Goal: Contribute content: Contribute content

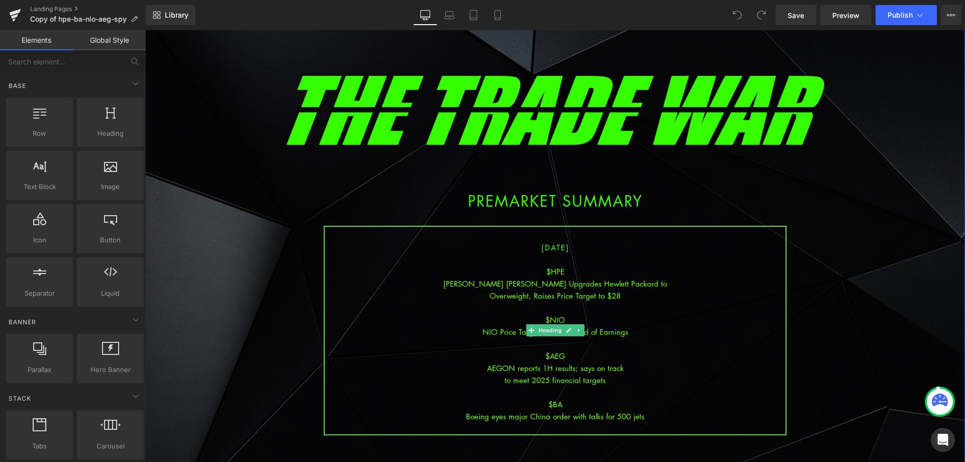
scroll to position [50, 0]
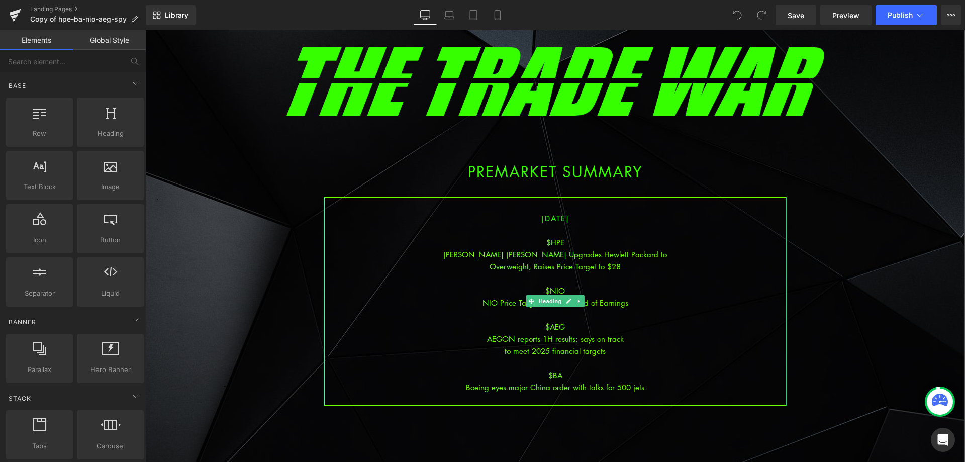
click at [642, 324] on div "$AEG" at bounding box center [555, 327] width 461 height 12
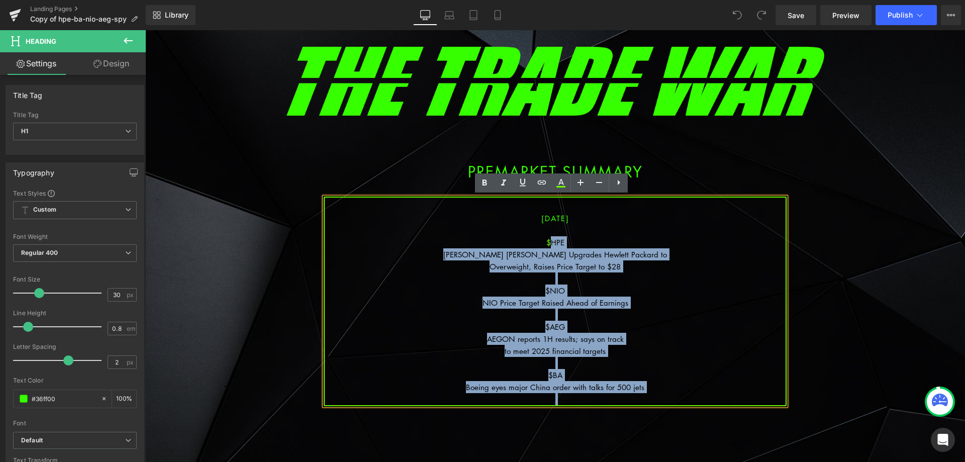
drag, startPoint x: 654, startPoint y: 395, endPoint x: 545, endPoint y: 246, distance: 185.2
click at [545, 246] on div "[DATE] $HPE [PERSON_NAME] [PERSON_NAME] Upgrades Hewlett Packard to Overweight,…" at bounding box center [555, 301] width 463 height 210
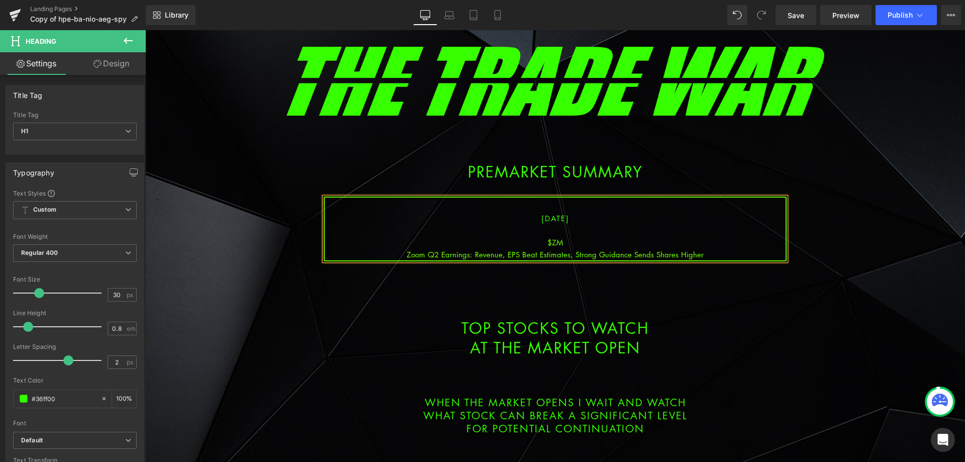
click at [572, 252] on div "Zoom Q2 Earnings: Revenue, EPS Beat Estimates, Strong Guidance Sends Shares Hig…" at bounding box center [555, 254] width 461 height 12
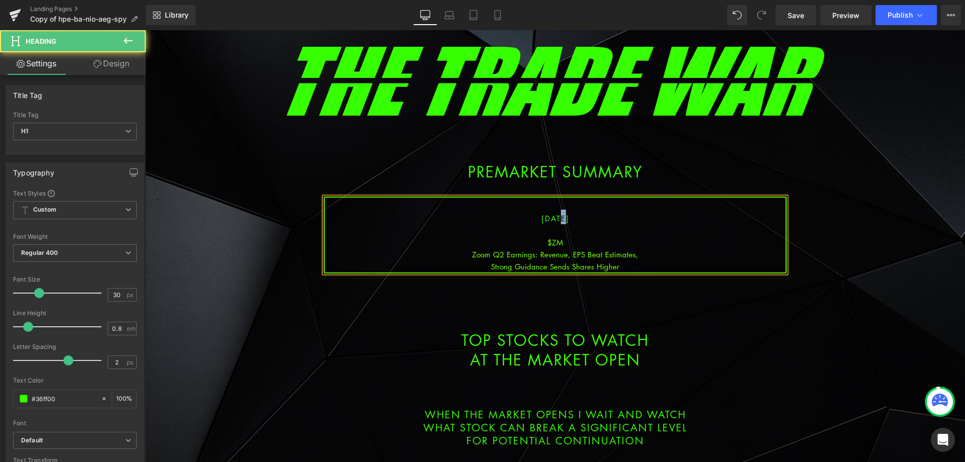
drag, startPoint x: 551, startPoint y: 219, endPoint x: 545, endPoint y: 219, distance: 6.0
click at [545, 219] on span "[DATE]" at bounding box center [555, 218] width 28 height 10
click at [629, 264] on div "Strong Guidance Sends Shares Higher" at bounding box center [555, 266] width 461 height 12
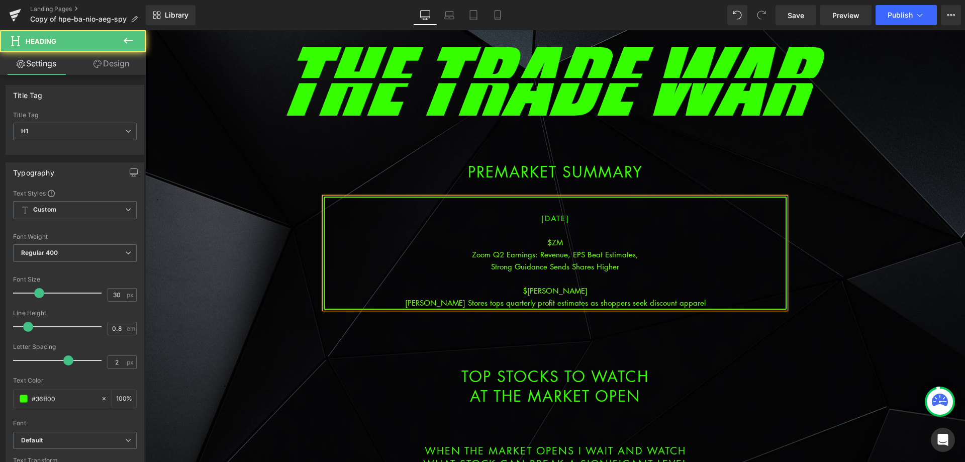
click at [565, 302] on div "[PERSON_NAME] Stores tops quarterly profit estimates as shoppers seek discount …" at bounding box center [555, 302] width 461 height 12
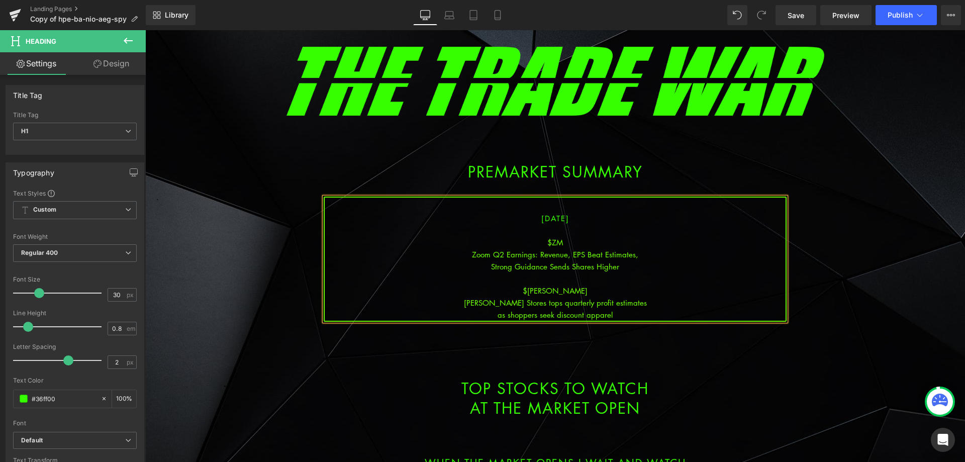
click at [628, 315] on div "as shoppers seek discount apparel" at bounding box center [555, 314] width 461 height 12
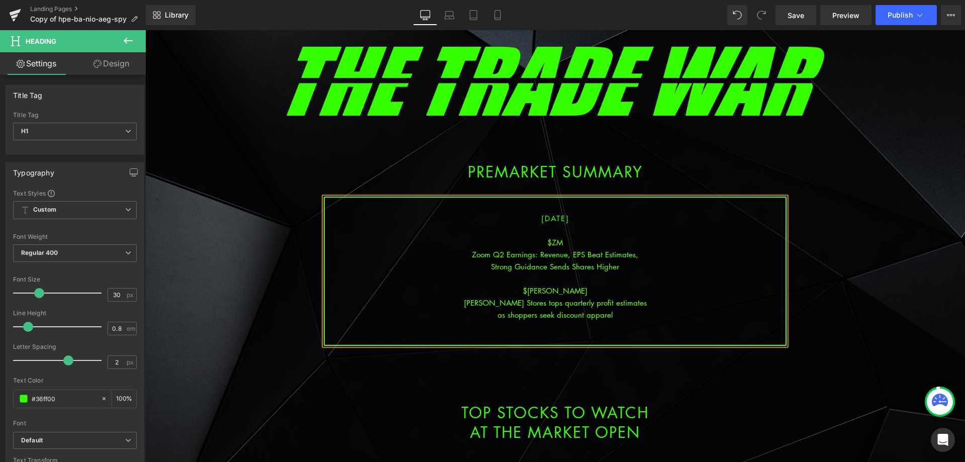
click at [590, 324] on div at bounding box center [555, 327] width 461 height 12
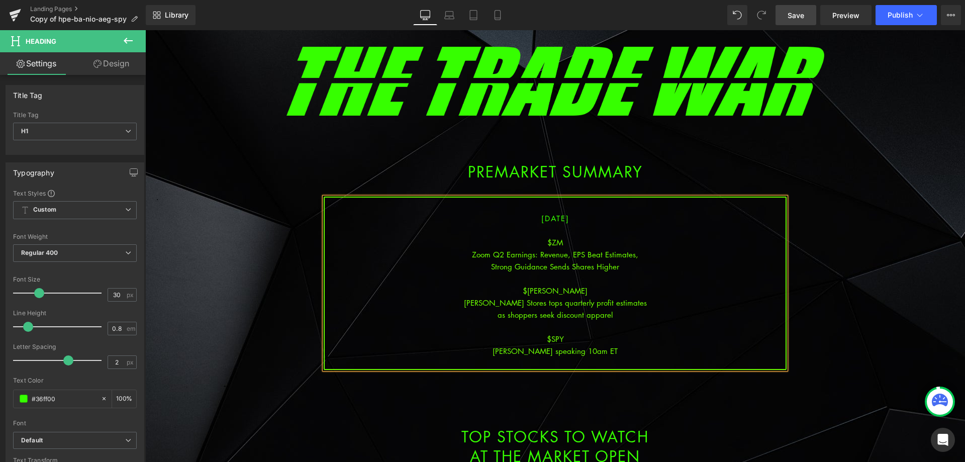
click at [798, 10] on span "Save" at bounding box center [795, 15] width 17 height 11
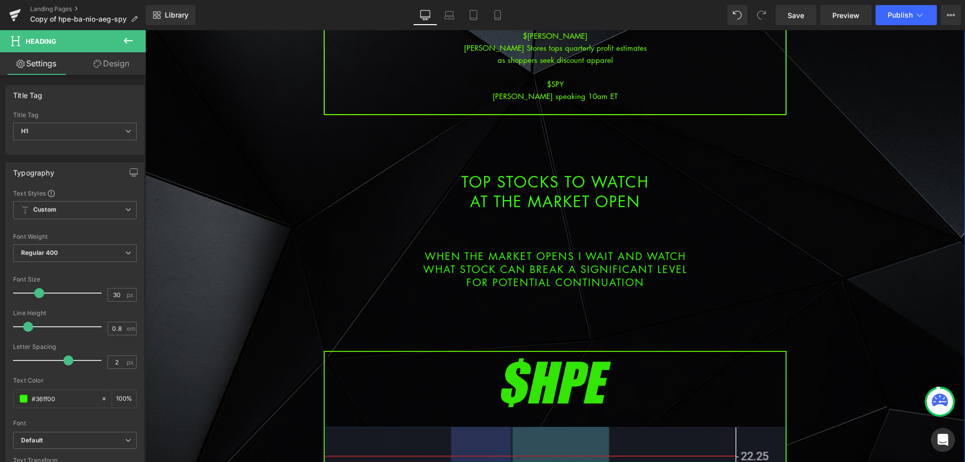
scroll to position [553, 0]
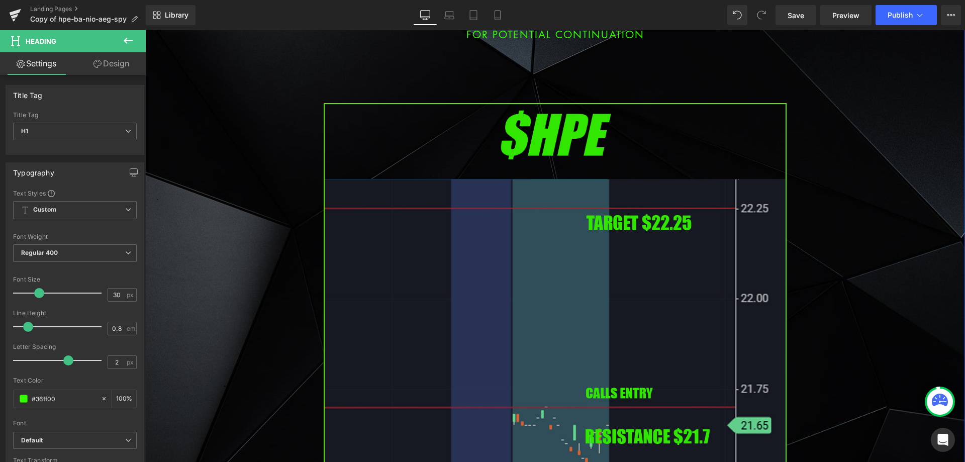
click at [442, 259] on img at bounding box center [555, 367] width 463 height 528
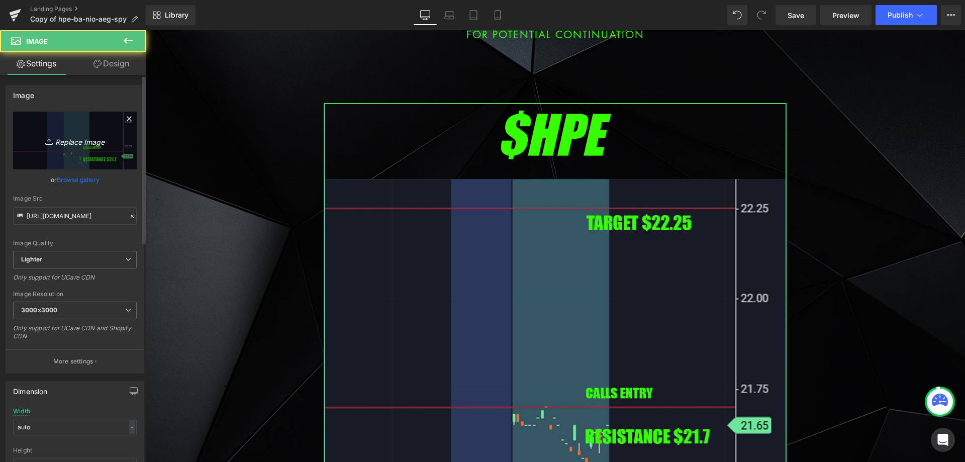
click at [99, 139] on icon "Replace Image" at bounding box center [75, 140] width 80 height 13
type input "C:\fakepath\zm.png"
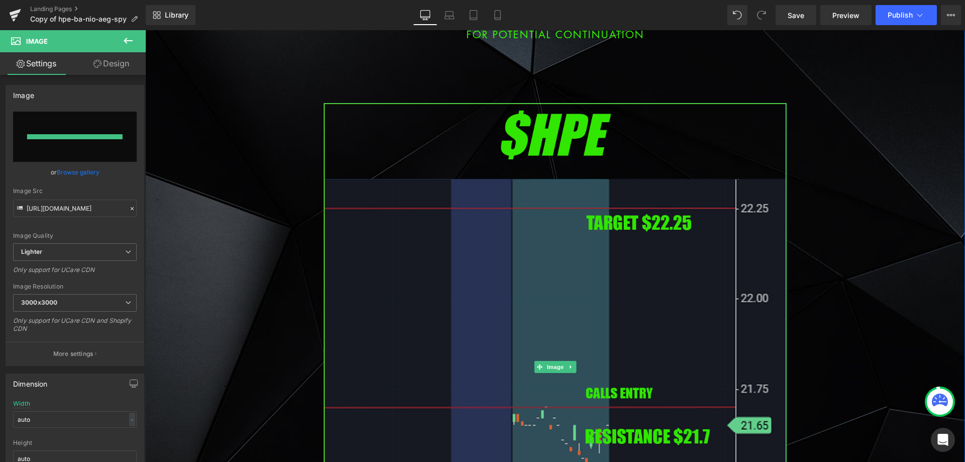
type input "[URL][DOMAIN_NAME]"
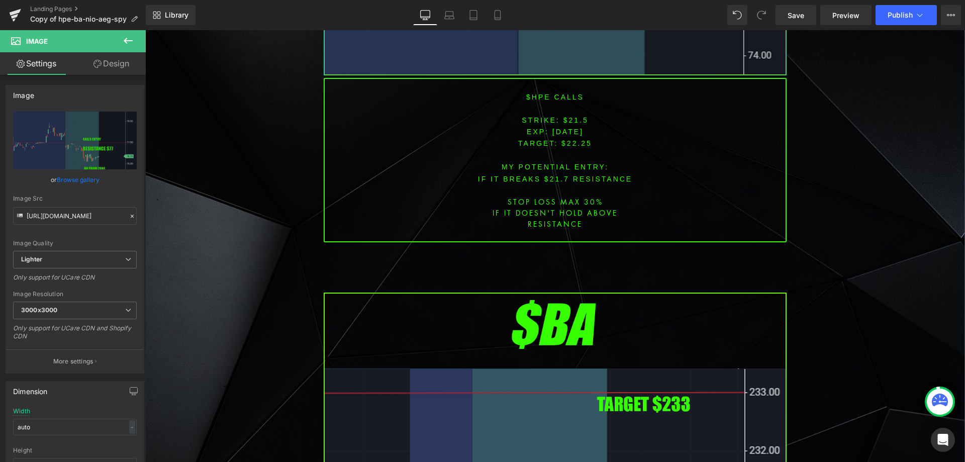
scroll to position [1256, 0]
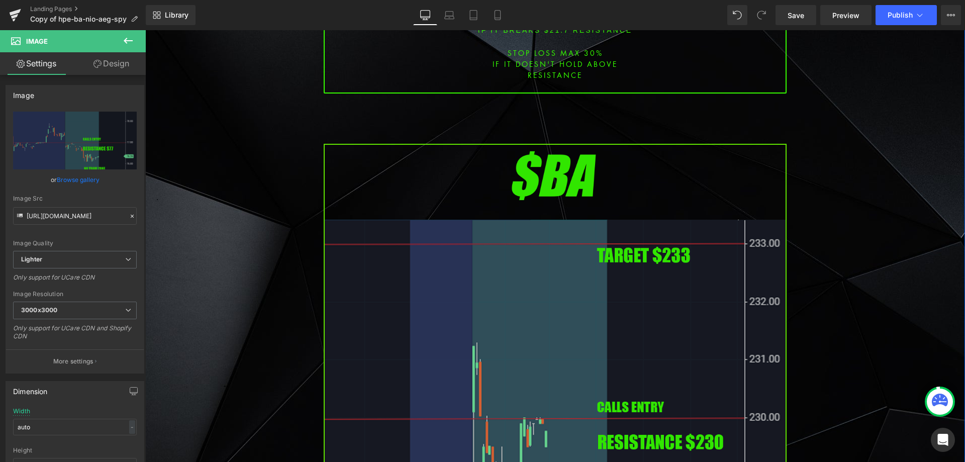
click at [486, 232] on img at bounding box center [555, 408] width 463 height 528
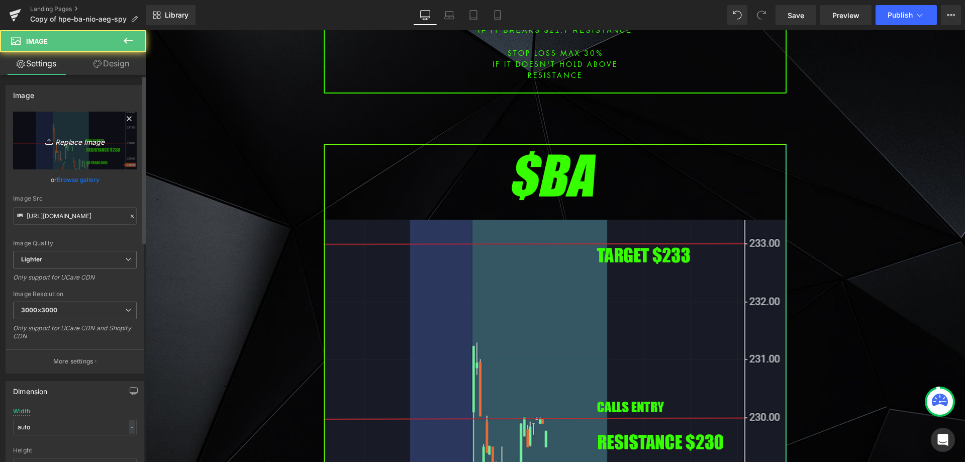
click at [105, 145] on icon "Replace Image" at bounding box center [75, 140] width 80 height 13
type input "C:\fakepath\[PERSON_NAME].png"
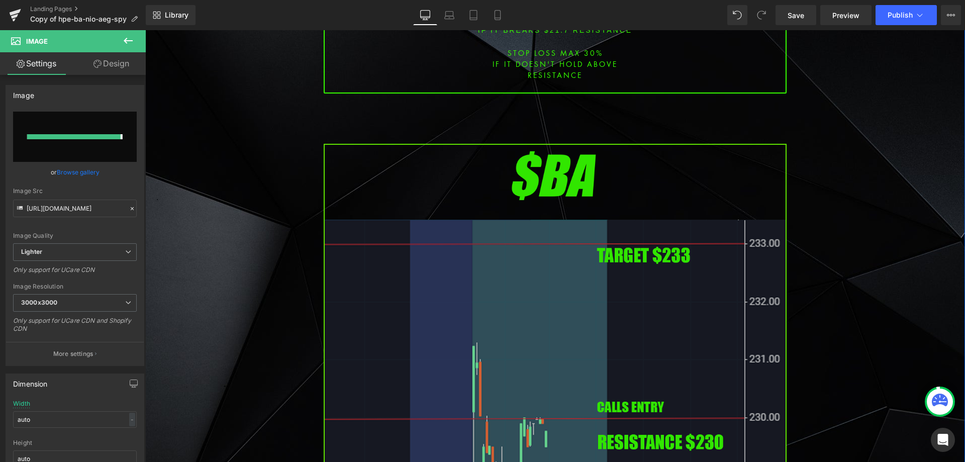
type input "[URL][DOMAIN_NAME][PERSON_NAME]"
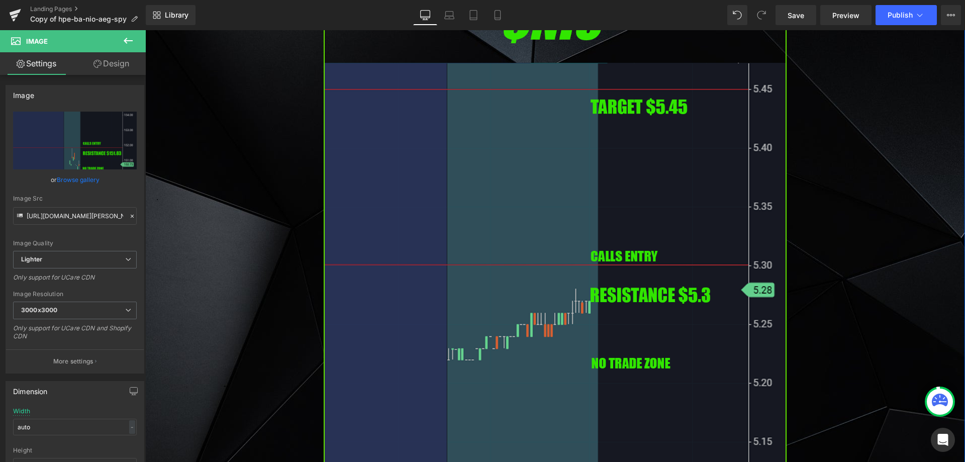
scroll to position [2160, 0]
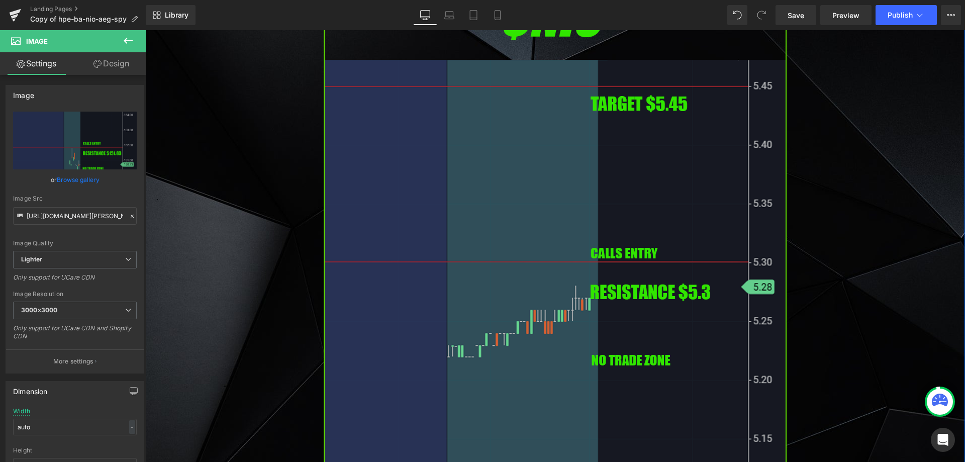
click at [519, 216] on img at bounding box center [555, 248] width 463 height 528
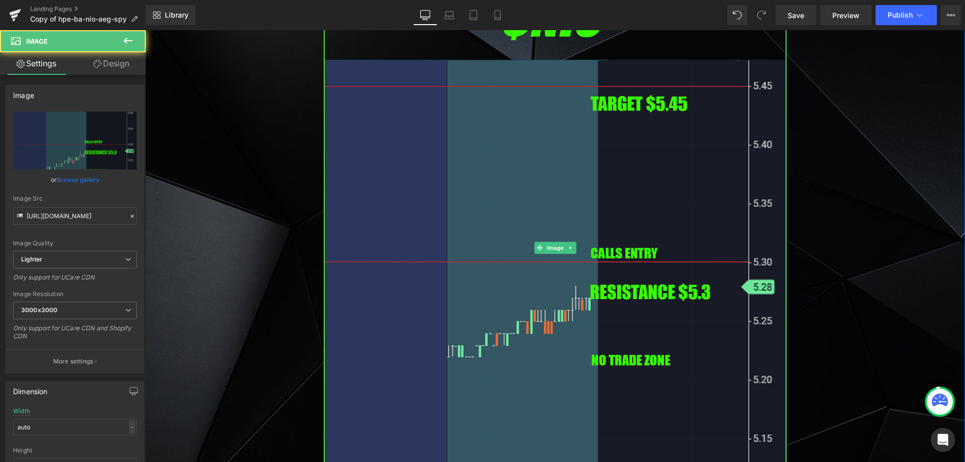
click at [568, 245] on icon at bounding box center [571, 248] width 6 height 6
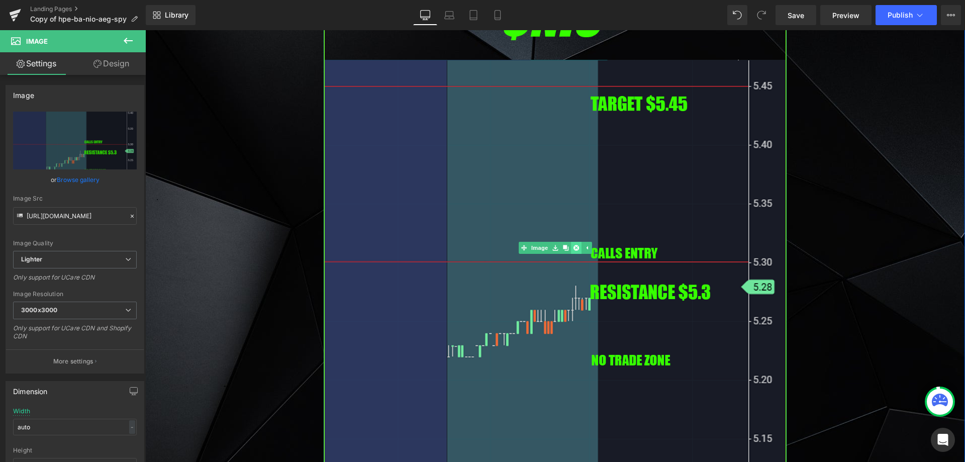
click at [573, 245] on icon at bounding box center [576, 248] width 6 height 6
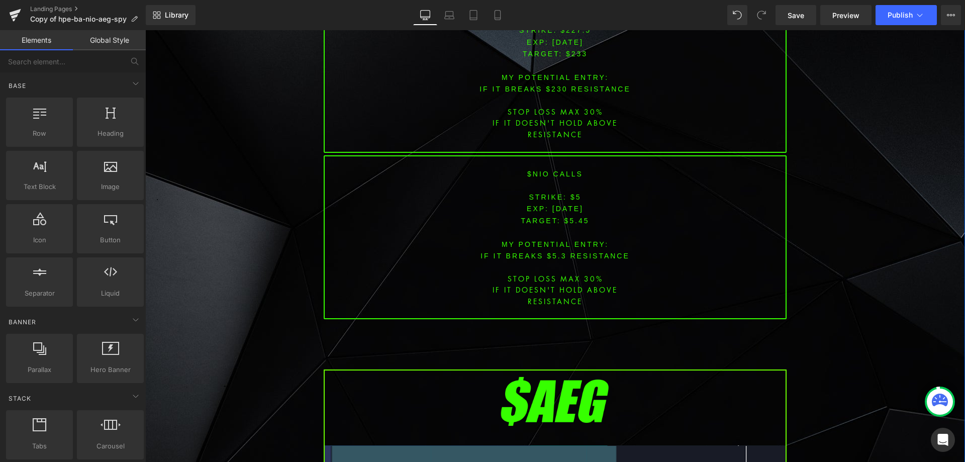
drag, startPoint x: 825, startPoint y: 238, endPoint x: 778, endPoint y: 241, distance: 47.3
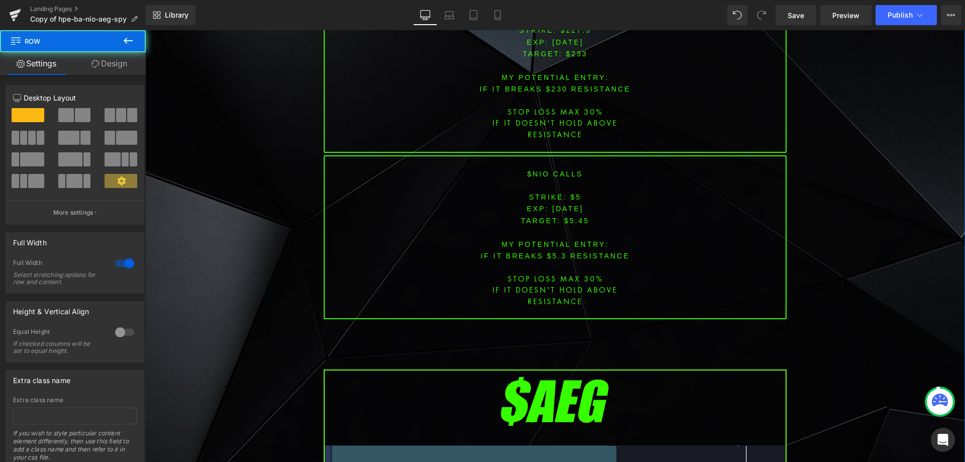
scroll to position [1909, 0]
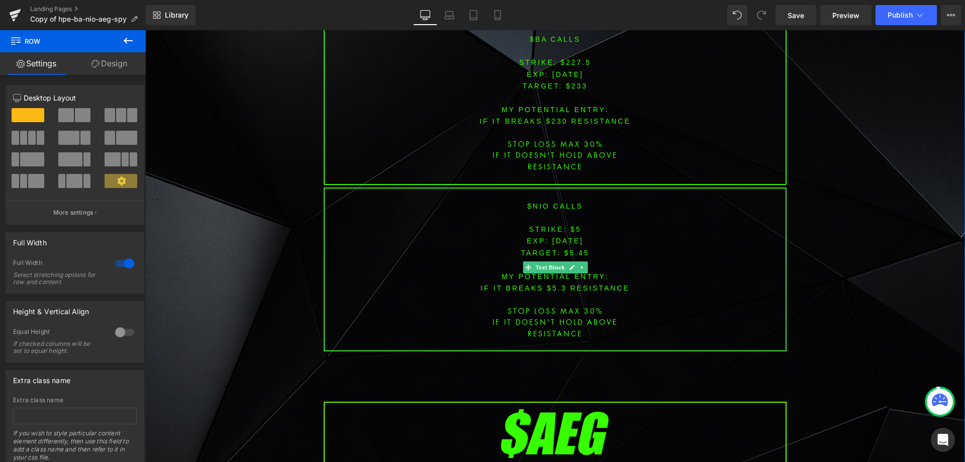
click at [581, 261] on link at bounding box center [582, 267] width 11 height 12
click at [585, 264] on icon at bounding box center [587, 267] width 6 height 6
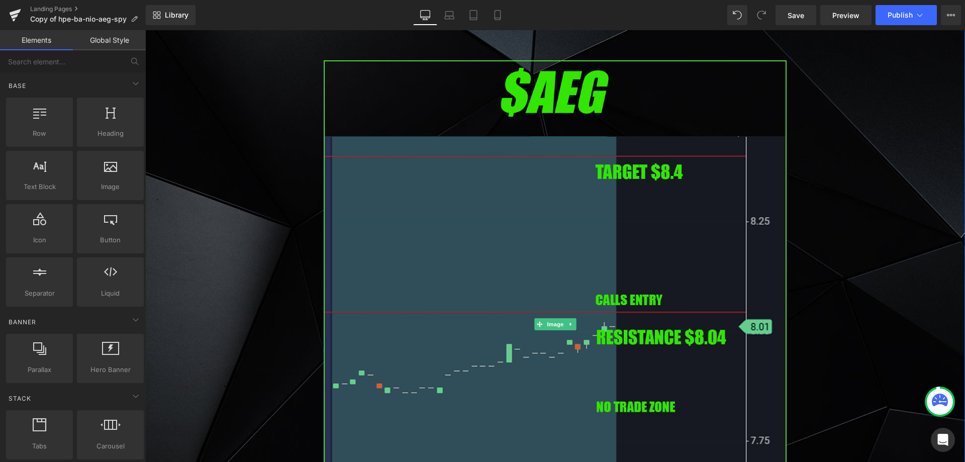
scroll to position [2110, 0]
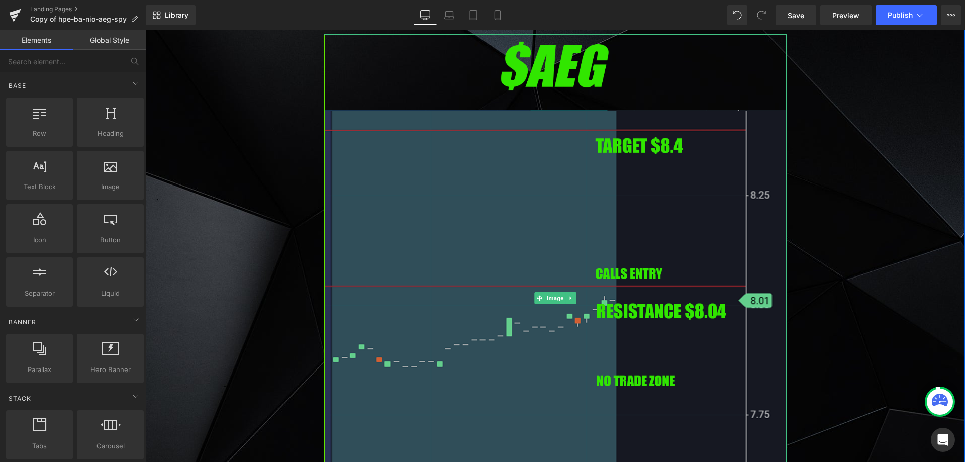
click at [512, 256] on img at bounding box center [555, 298] width 463 height 528
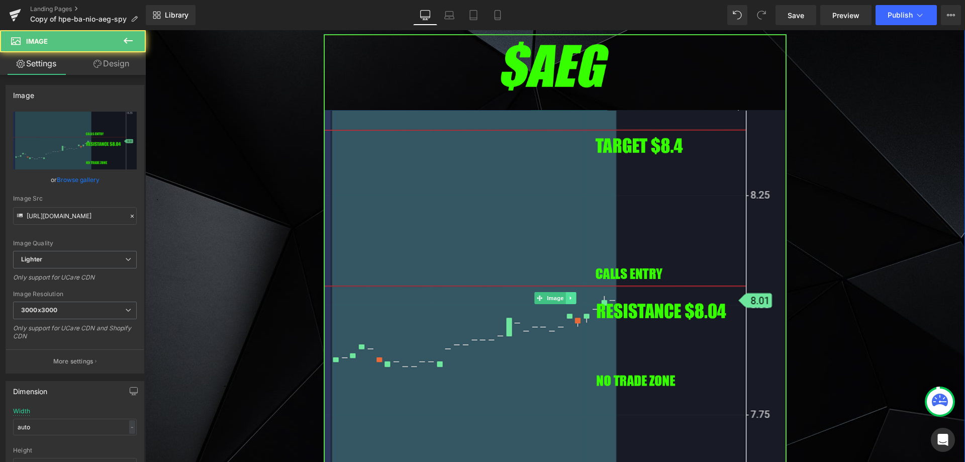
click at [568, 295] on icon at bounding box center [571, 298] width 6 height 6
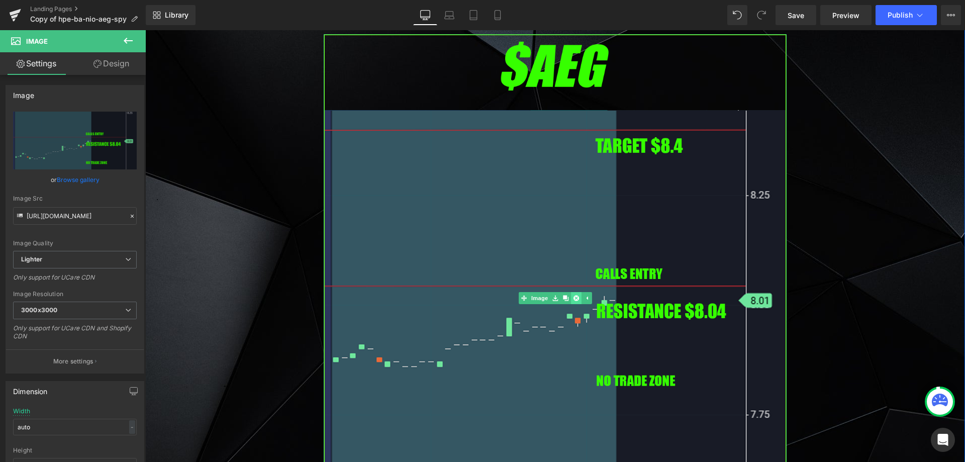
click at [573, 295] on icon at bounding box center [576, 298] width 6 height 6
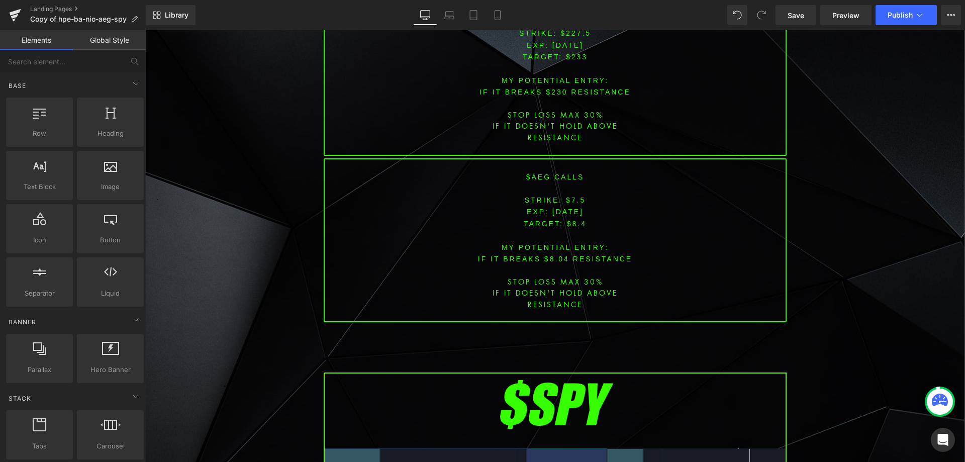
scroll to position [1909, 0]
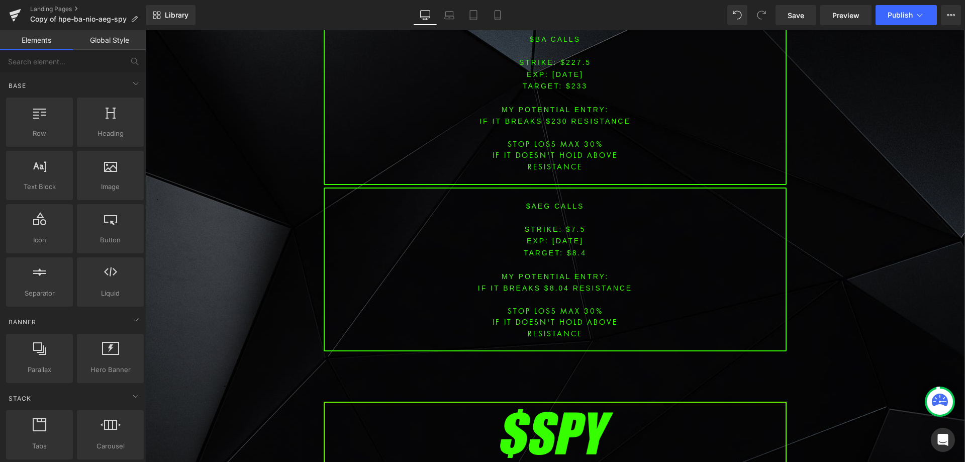
drag, startPoint x: 834, startPoint y: 235, endPoint x: 793, endPoint y: 232, distance: 41.3
click at [826, 234] on div "Image PREMARKET SUMMARY Heading Row [DATE] $ZM Zoom Q2 Earnings: Revenue, EPS B…" at bounding box center [554, 431] width 819 height 4567
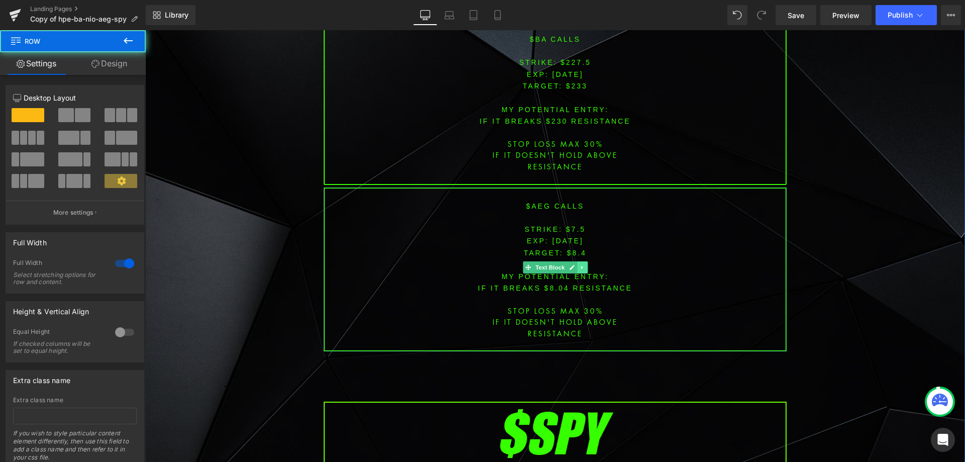
click at [581, 265] on icon at bounding box center [582, 267] width 2 height 4
click at [587, 261] on link at bounding box center [587, 267] width 11 height 12
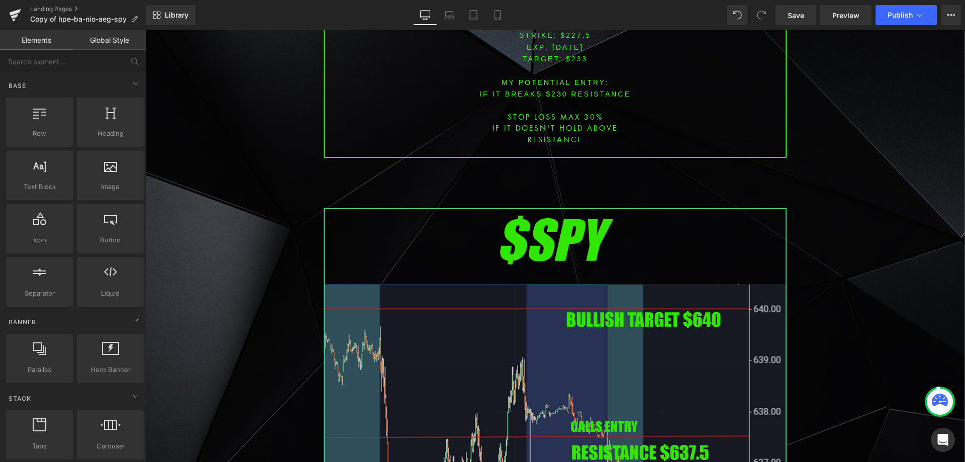
scroll to position [2110, 0]
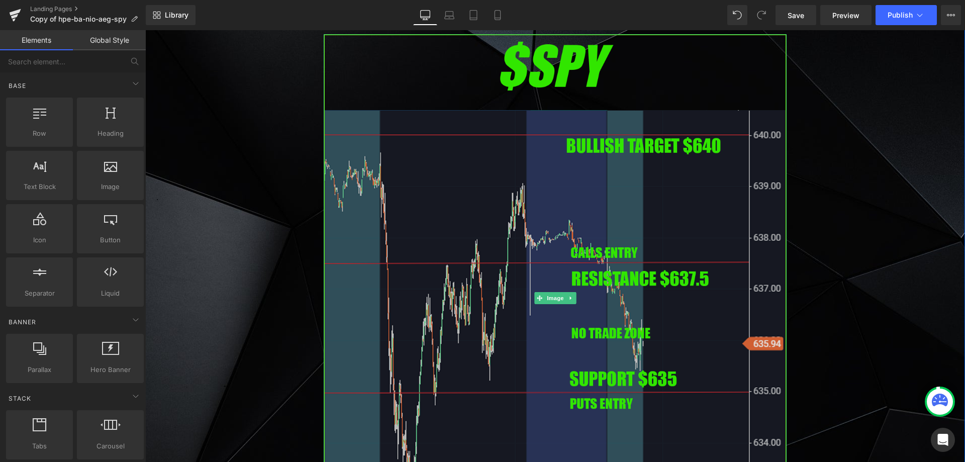
click at [584, 252] on img at bounding box center [555, 298] width 463 height 528
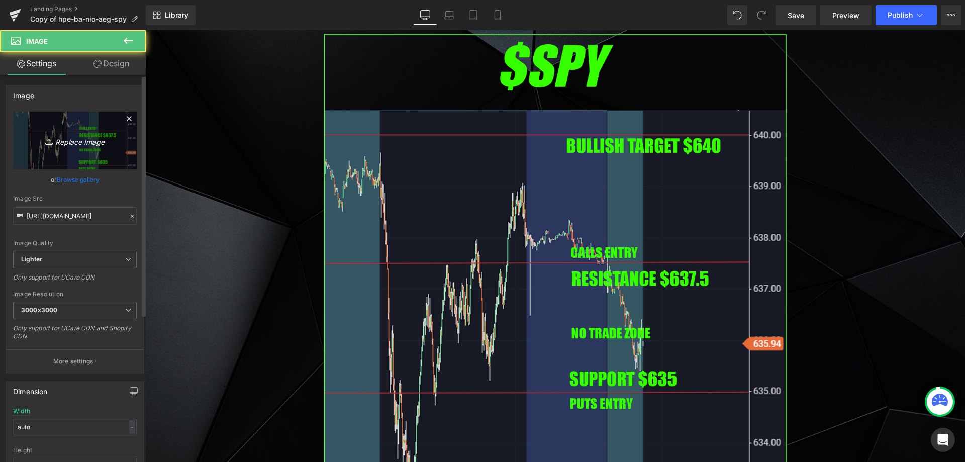
click at [92, 155] on link "Replace Image" at bounding box center [75, 141] width 124 height 58
type input "C:\fakepath\SPY.png"
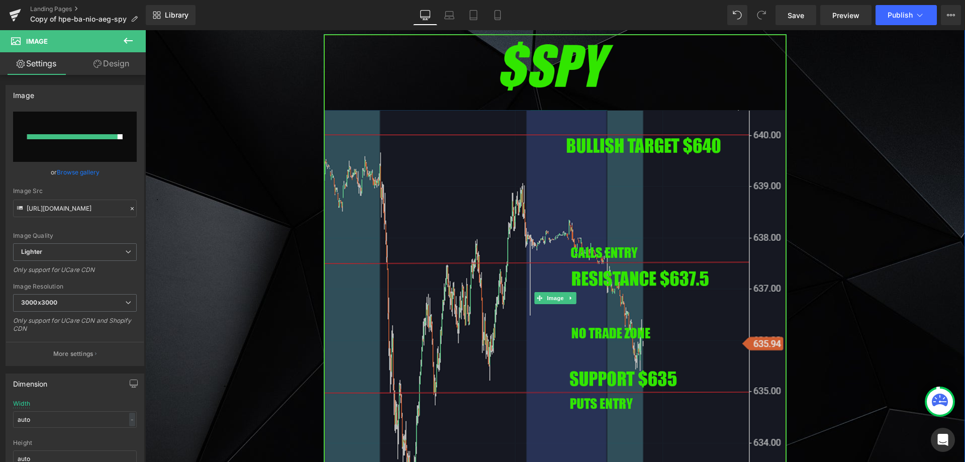
type input "[URL][DOMAIN_NAME]"
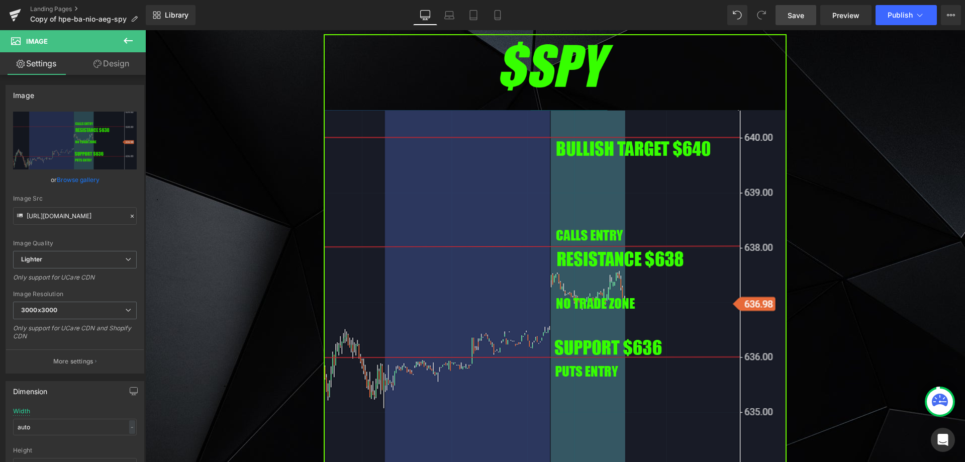
click at [785, 18] on link "Save" at bounding box center [795, 15] width 41 height 20
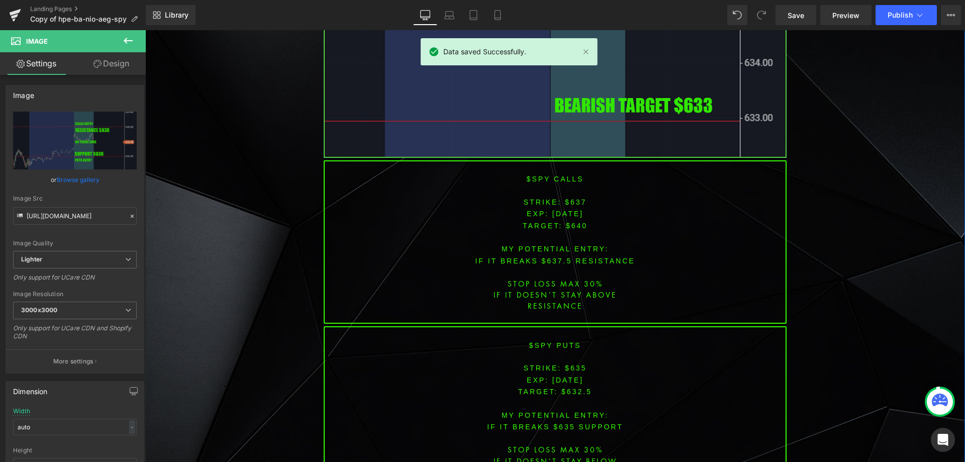
scroll to position [2562, 0]
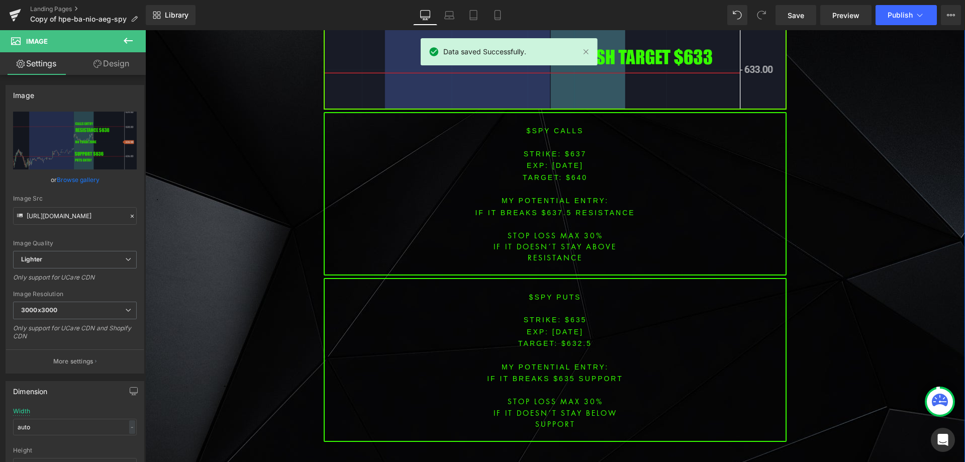
click at [548, 183] on p at bounding box center [555, 189] width 461 height 12
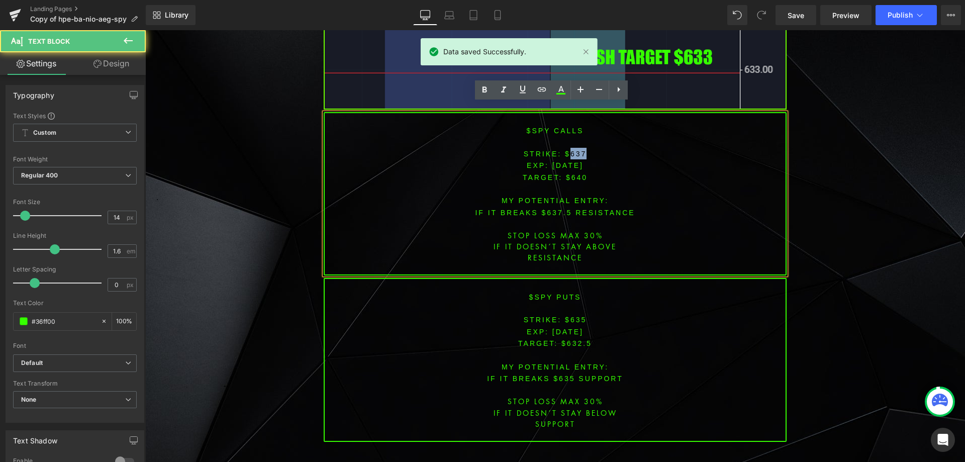
drag, startPoint x: 566, startPoint y: 143, endPoint x: 595, endPoint y: 152, distance: 30.4
click at [594, 148] on p "STRIKE: $637" at bounding box center [555, 154] width 461 height 12
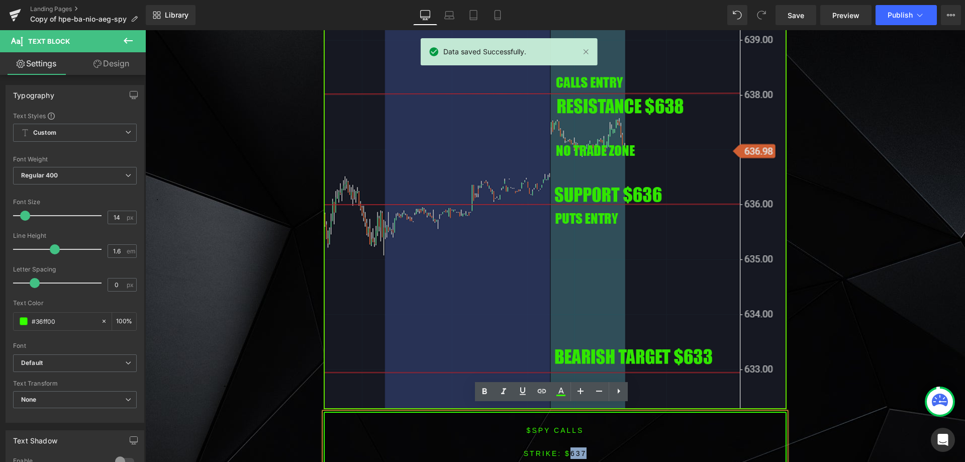
scroll to position [2261, 0]
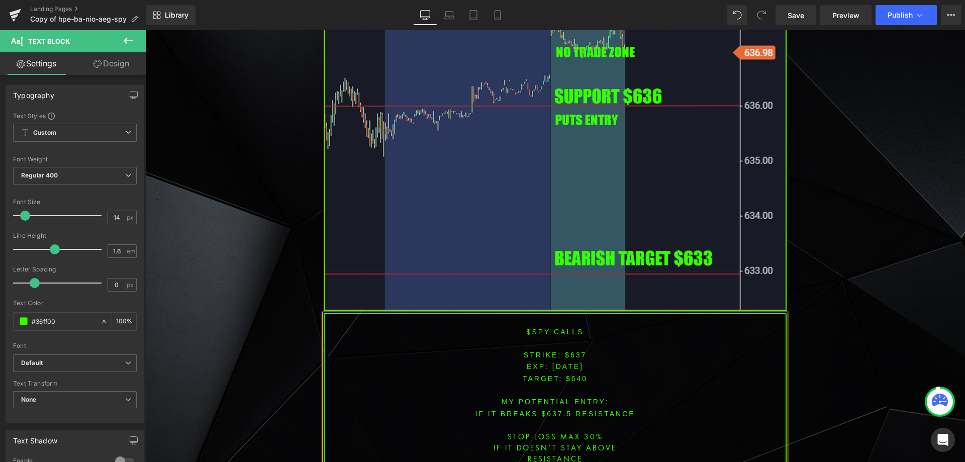
click at [579, 374] on span "TARGET: $640" at bounding box center [555, 378] width 65 height 8
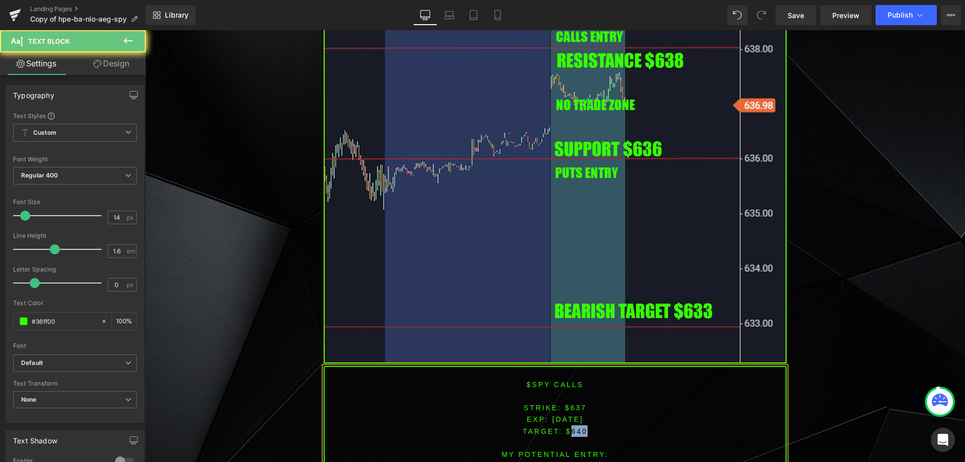
scroll to position [2311, 0]
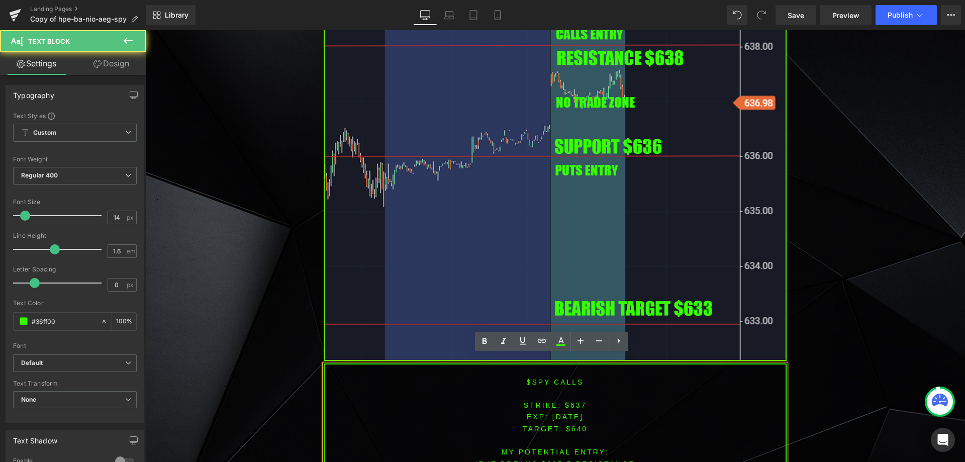
click at [555, 460] on font "IF IT breaks $637.5 resistance" at bounding box center [555, 464] width 160 height 8
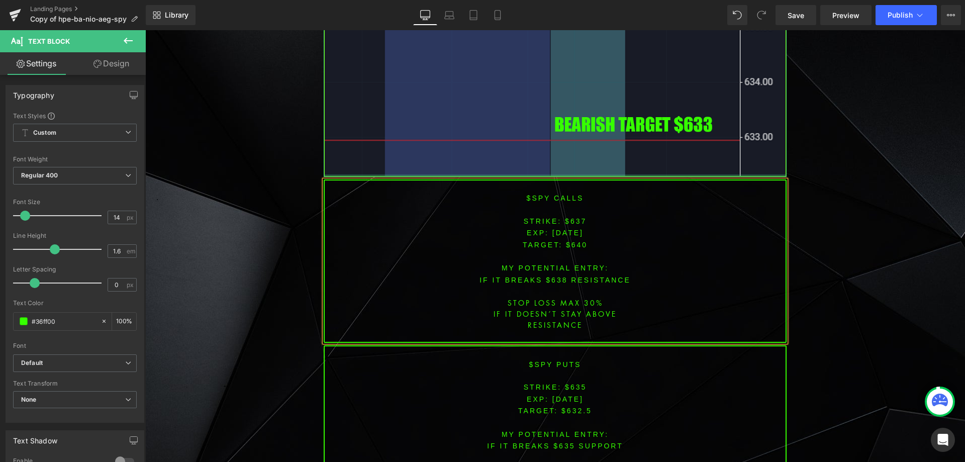
scroll to position [2512, 0]
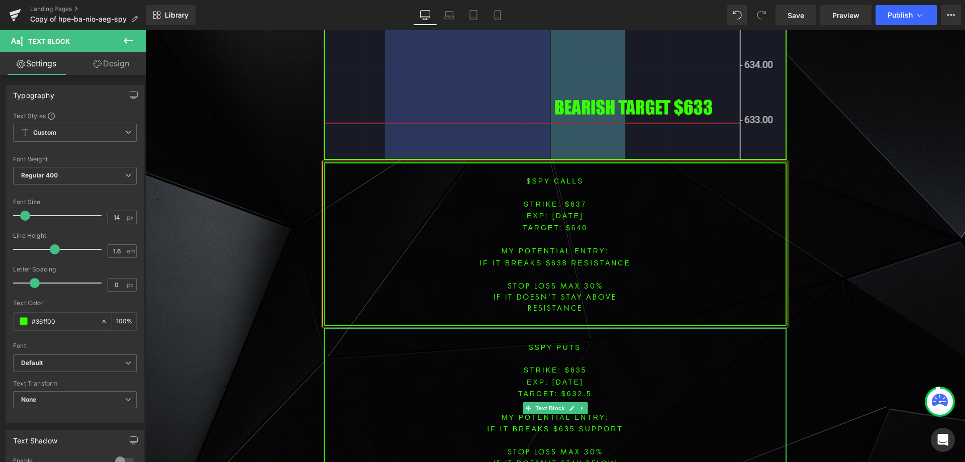
click at [566, 387] on p "TARGET: $632.5" at bounding box center [555, 393] width 461 height 12
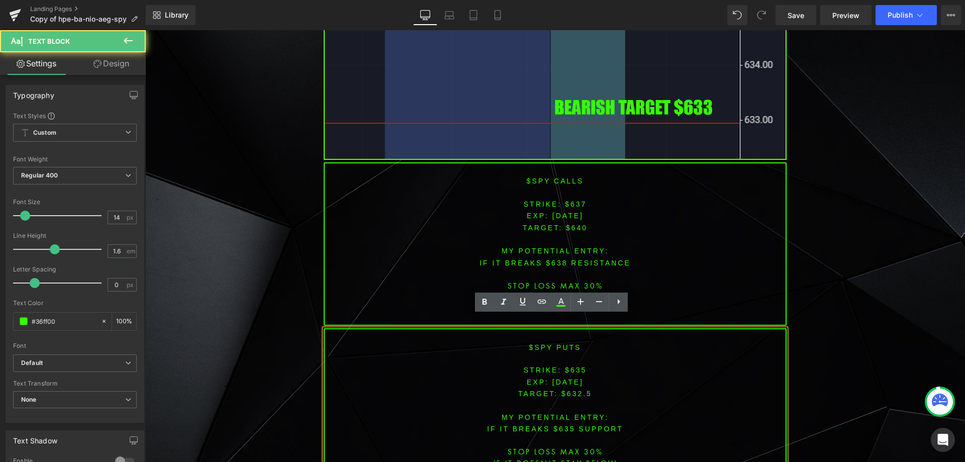
click at [567, 378] on span "[DATE]" at bounding box center [567, 382] width 31 height 8
click at [572, 366] on font "STRIKE: $635" at bounding box center [555, 370] width 63 height 8
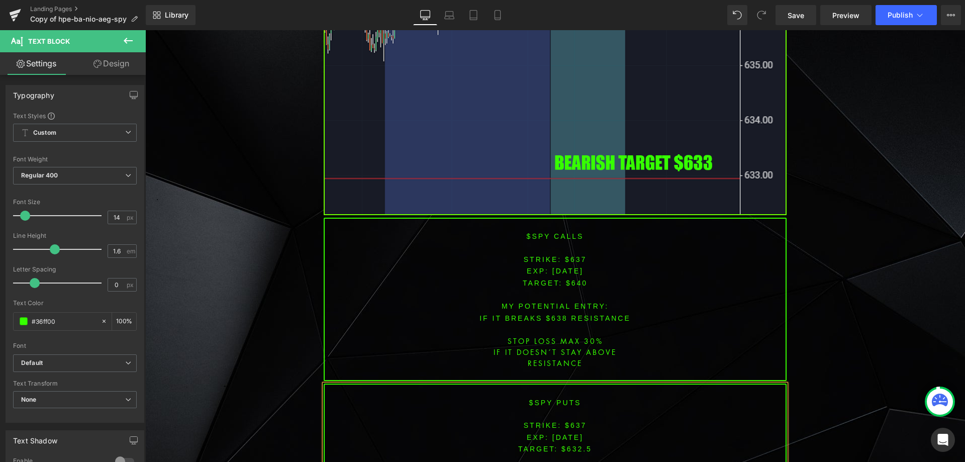
scroll to position [2461, 0]
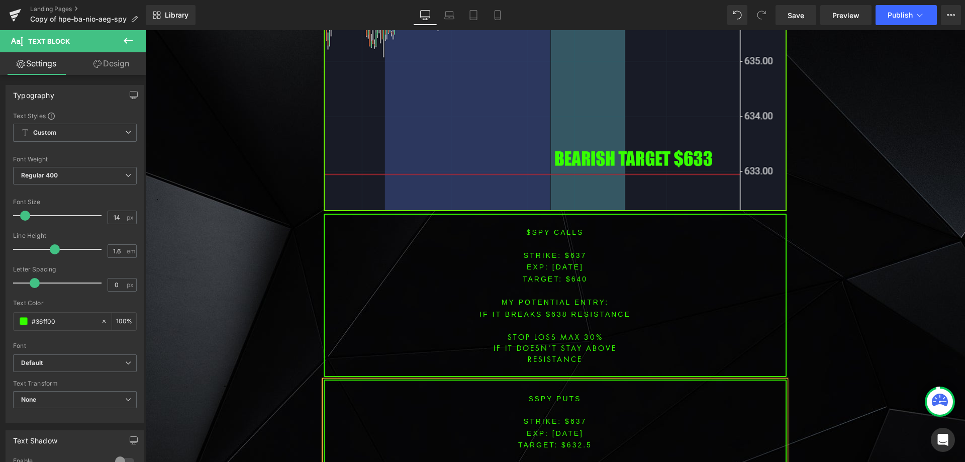
click at [571, 441] on span "TARGET: $632.5" at bounding box center [555, 445] width 74 height 8
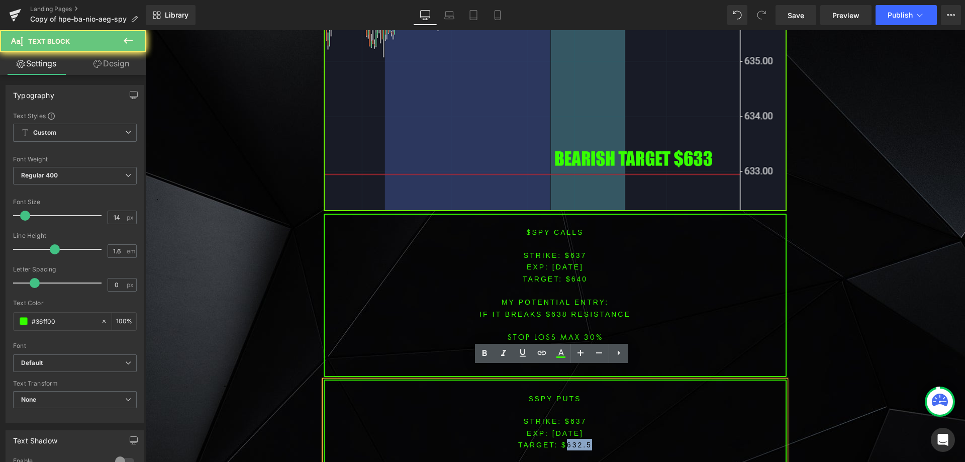
click at [571, 441] on span "TARGET: $632.5" at bounding box center [555, 445] width 74 height 8
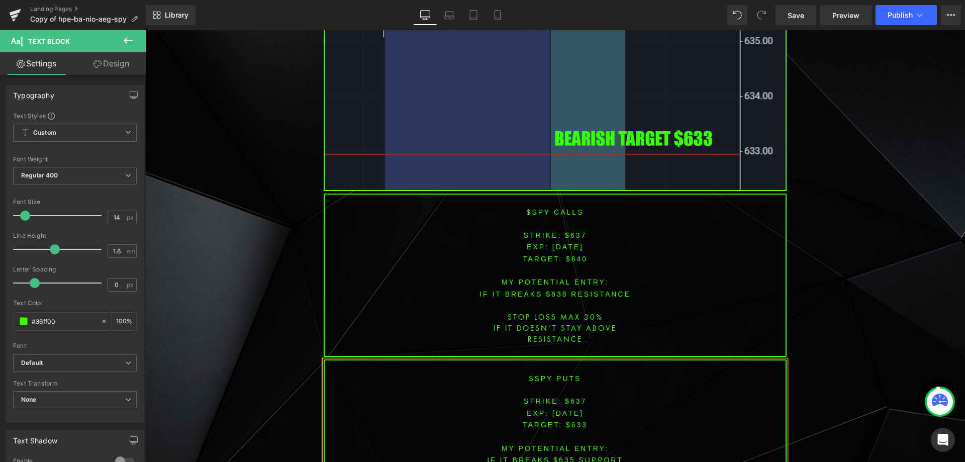
scroll to position [2483, 0]
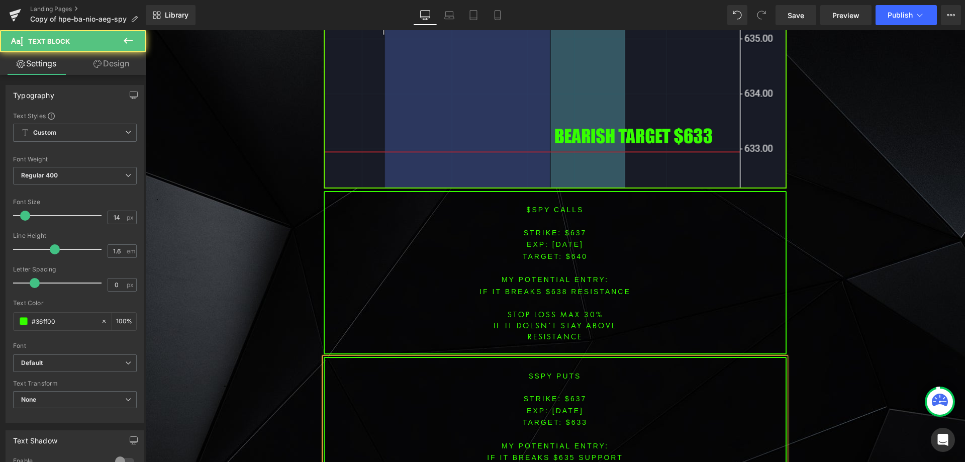
click at [556, 453] on font "IF IT breaks $635 SUPPORT" at bounding box center [555, 457] width 136 height 8
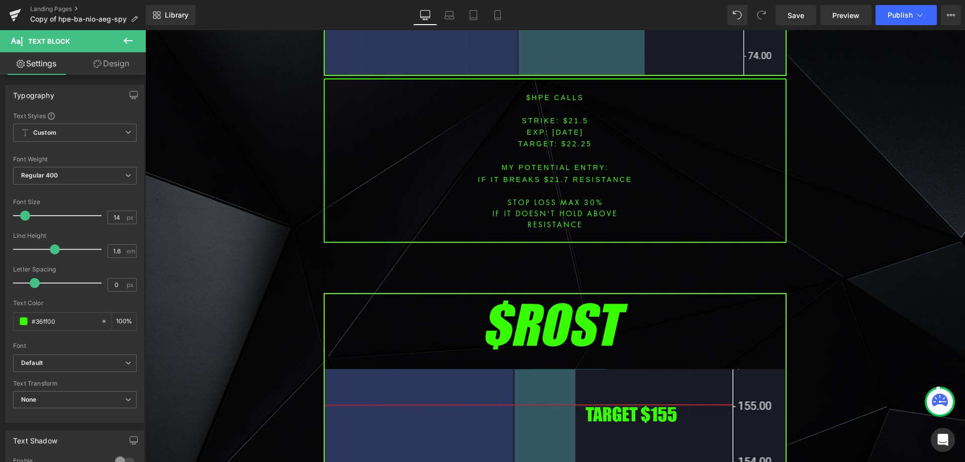
scroll to position [1110, 0]
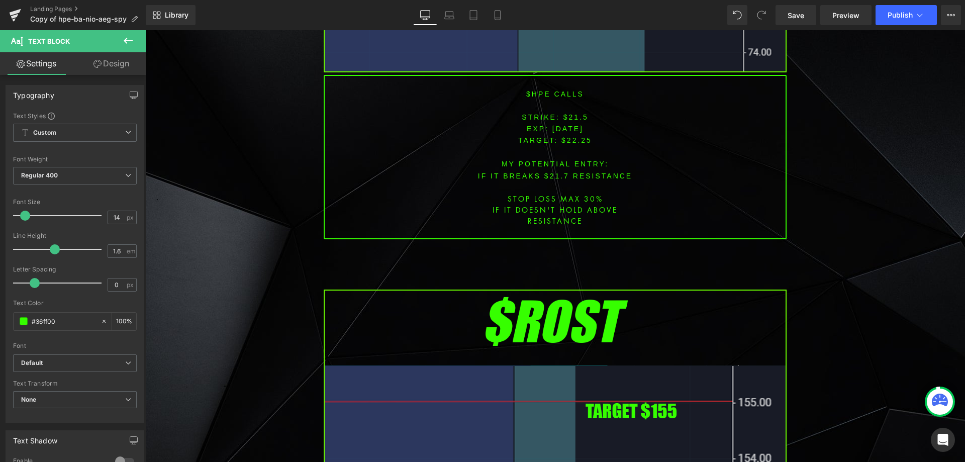
click at [535, 95] on font "$HPE CALLS" at bounding box center [555, 94] width 58 height 8
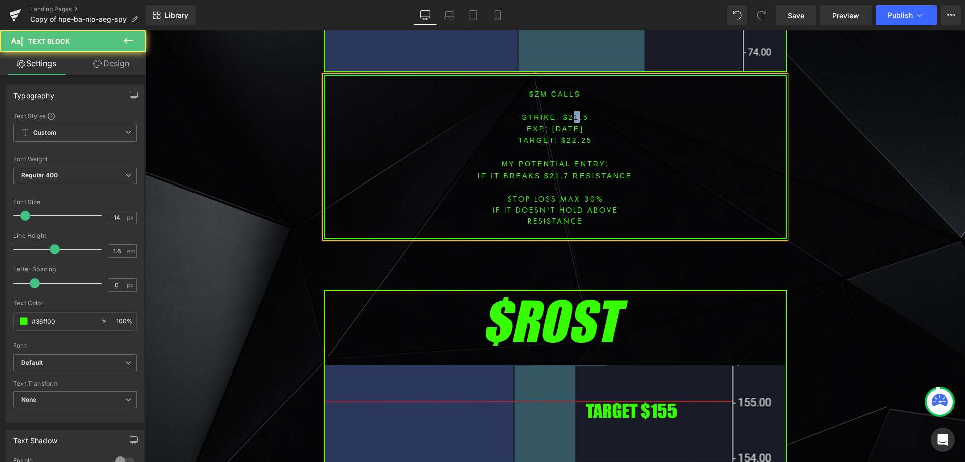
click at [572, 116] on font "STRIKE: $21.5" at bounding box center [555, 117] width 66 height 8
click at [571, 116] on font "STRIKE: $21.5" at bounding box center [555, 117] width 66 height 8
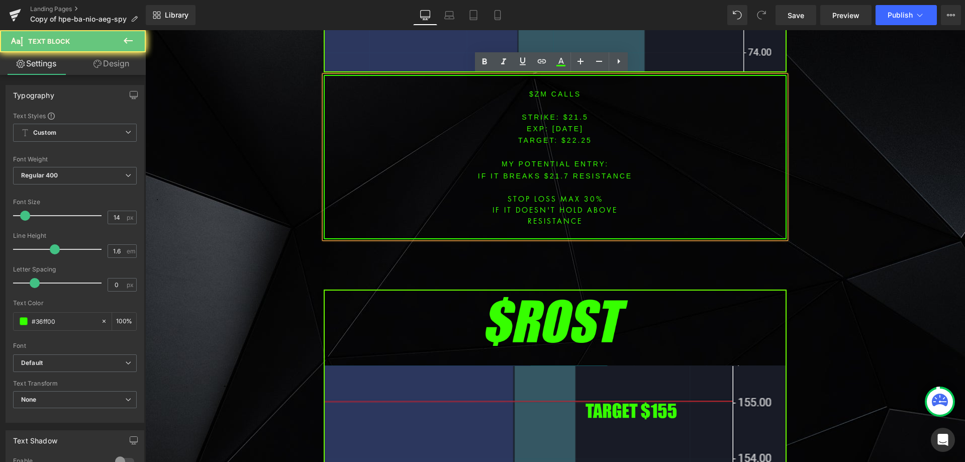
click at [572, 115] on font "STRIKE: $21.5" at bounding box center [555, 117] width 66 height 8
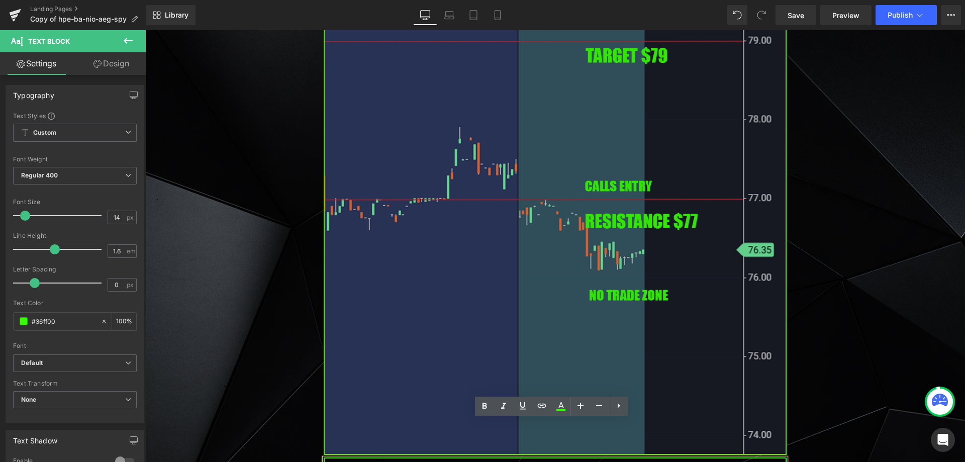
scroll to position [960, 0]
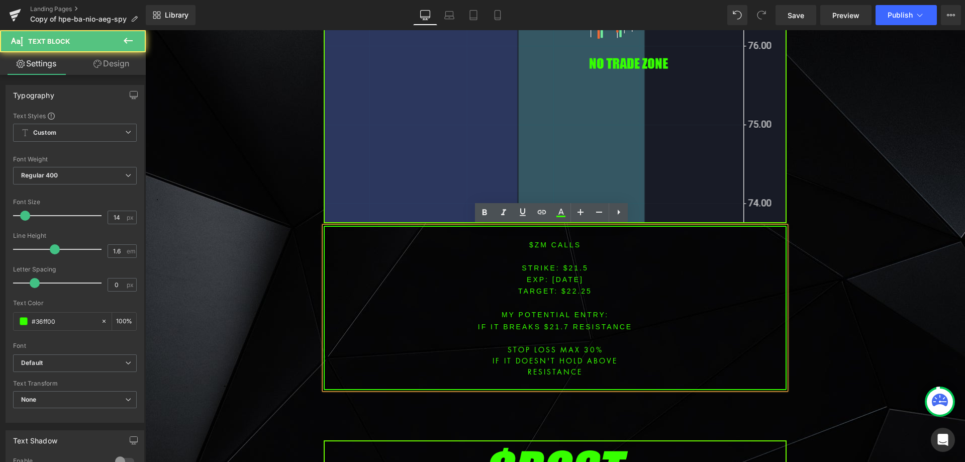
drag, startPoint x: 563, startPoint y: 292, endPoint x: 572, endPoint y: 276, distance: 18.7
click at [563, 288] on span "TARGET: $22.25" at bounding box center [555, 291] width 74 height 8
click at [573, 267] on font "STRIKE: $21.5" at bounding box center [555, 268] width 66 height 8
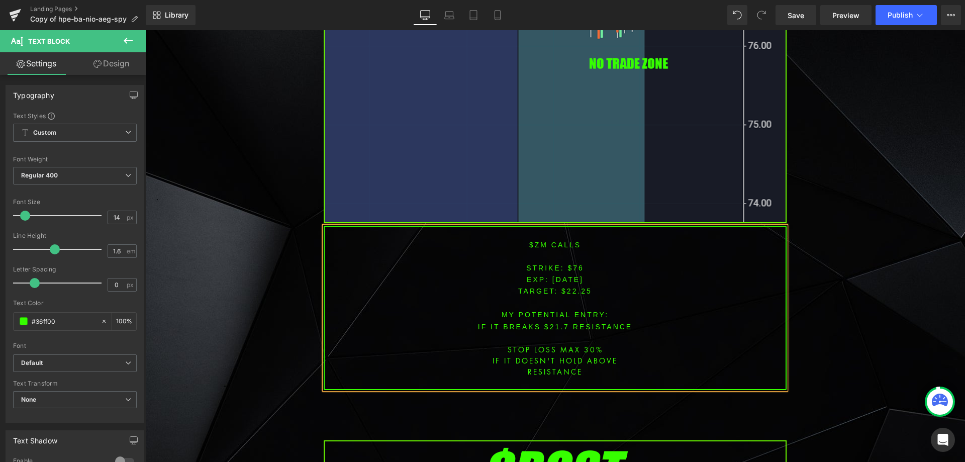
click at [577, 291] on span "TARGET: $22.25" at bounding box center [555, 291] width 74 height 8
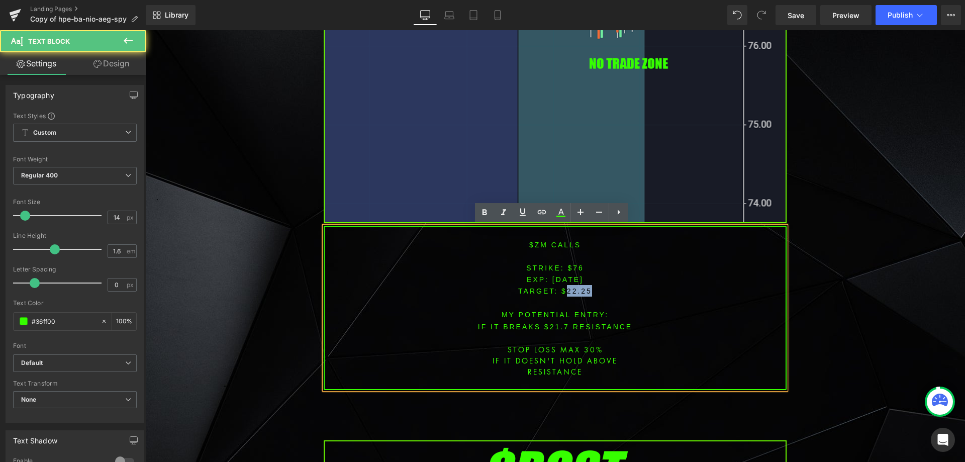
click at [577, 291] on span "TARGET: $22.25" at bounding box center [555, 291] width 74 height 8
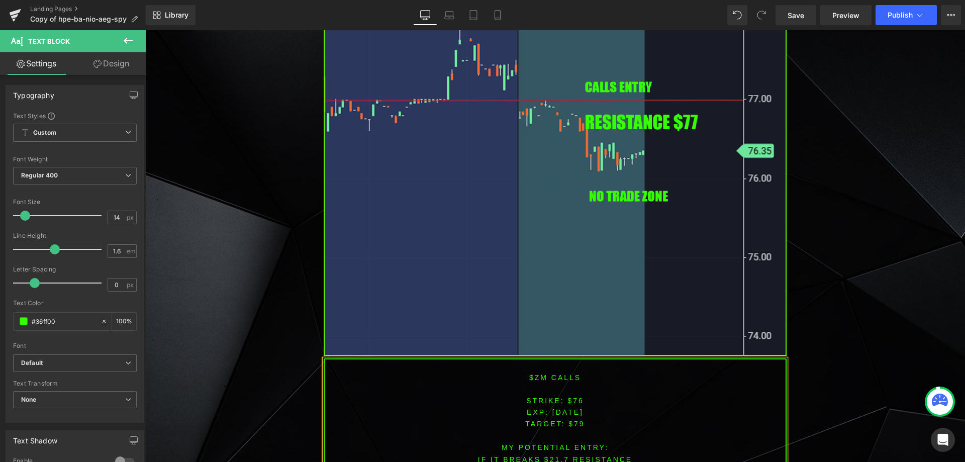
scroll to position [942, 0]
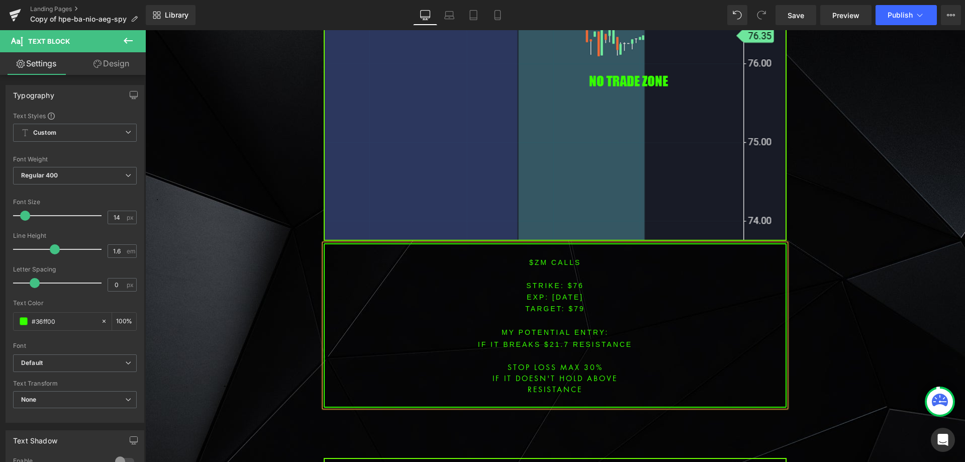
click at [554, 340] on font "IF IT BREAKS $21.7 resistance" at bounding box center [555, 344] width 154 height 8
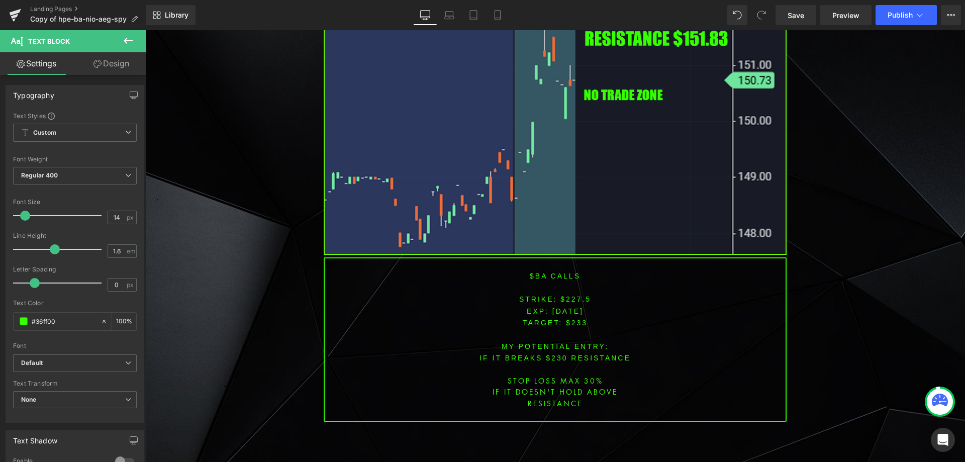
scroll to position [1679, 0]
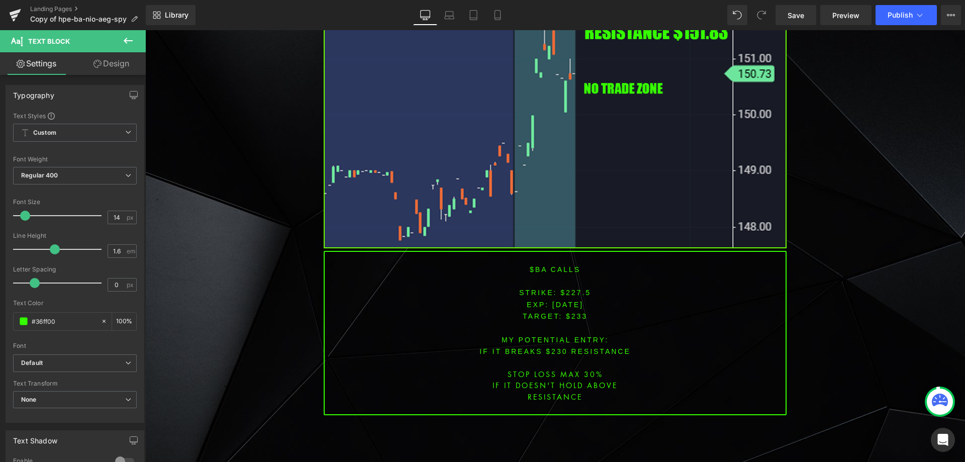
click at [535, 267] on font "$BA CALLS" at bounding box center [555, 269] width 51 height 8
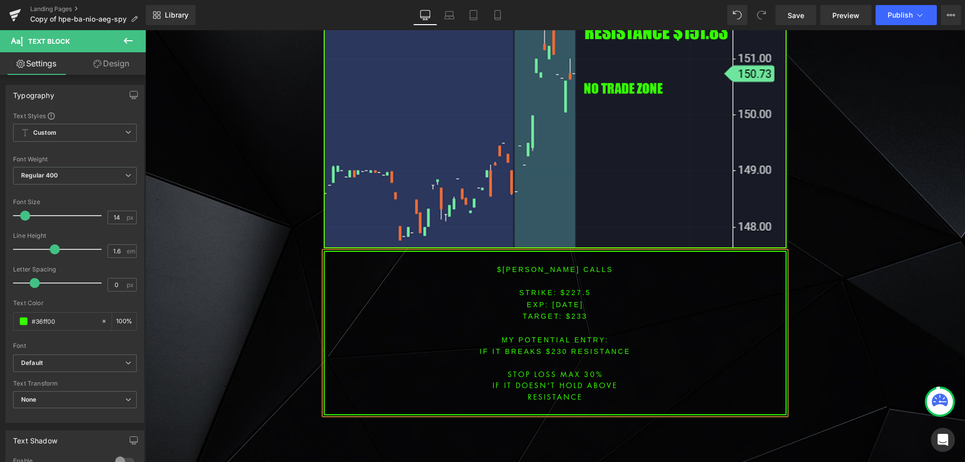
click at [576, 288] on font "STRIKE: $227.5" at bounding box center [555, 292] width 72 height 8
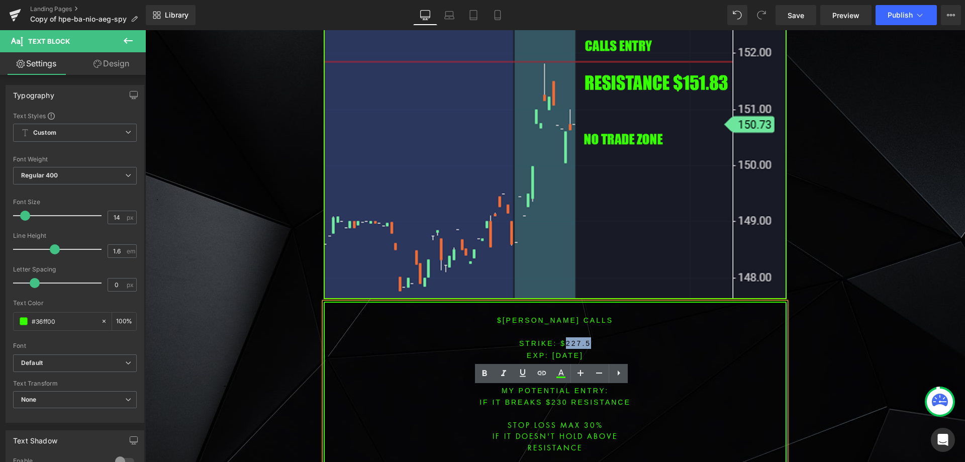
scroll to position [1629, 0]
click at [573, 362] on span "TARGET: $233" at bounding box center [555, 366] width 65 height 8
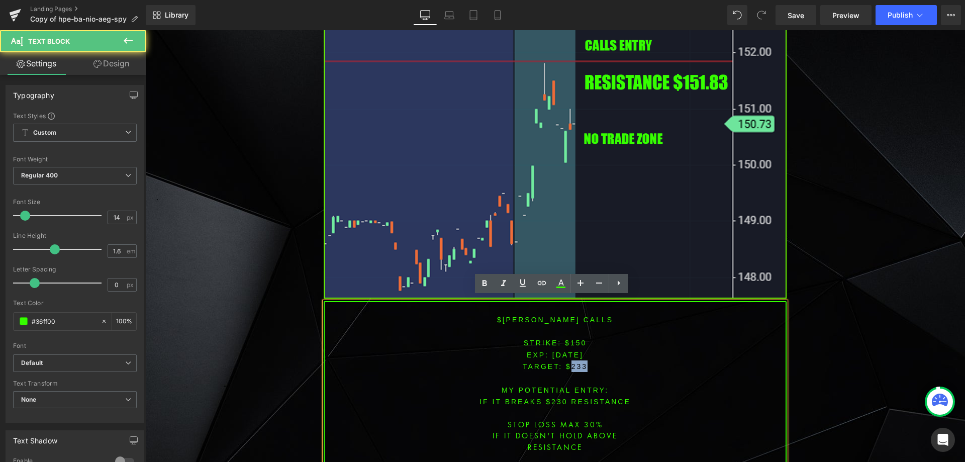
click at [573, 362] on span "TARGET: $233" at bounding box center [555, 366] width 65 height 8
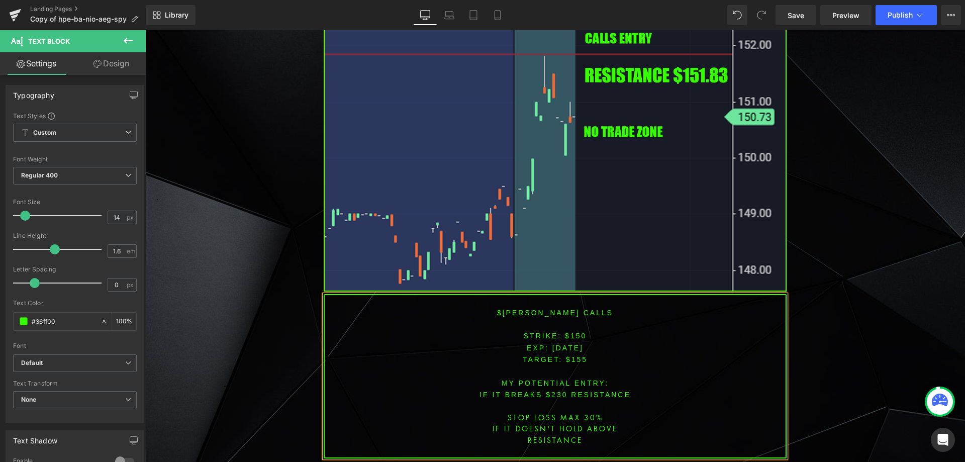
scroll to position [1682, 0]
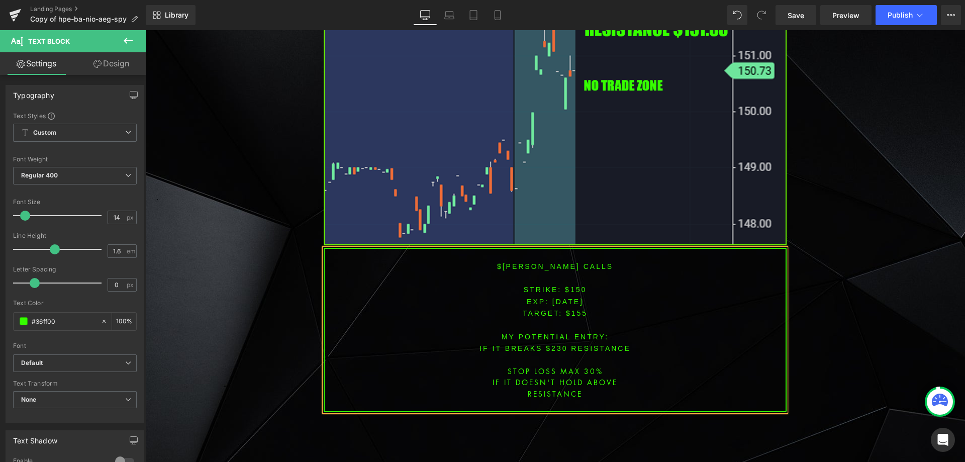
click at [550, 344] on font "IF IT BREAKS $230 resistance" at bounding box center [554, 348] width 151 height 8
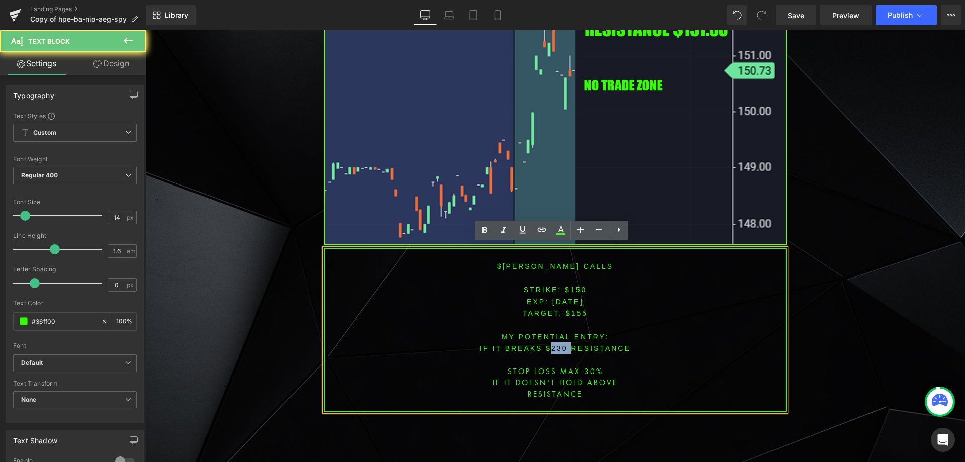
click at [550, 344] on font "IF IT BREAKS $230 resistance" at bounding box center [554, 348] width 151 height 8
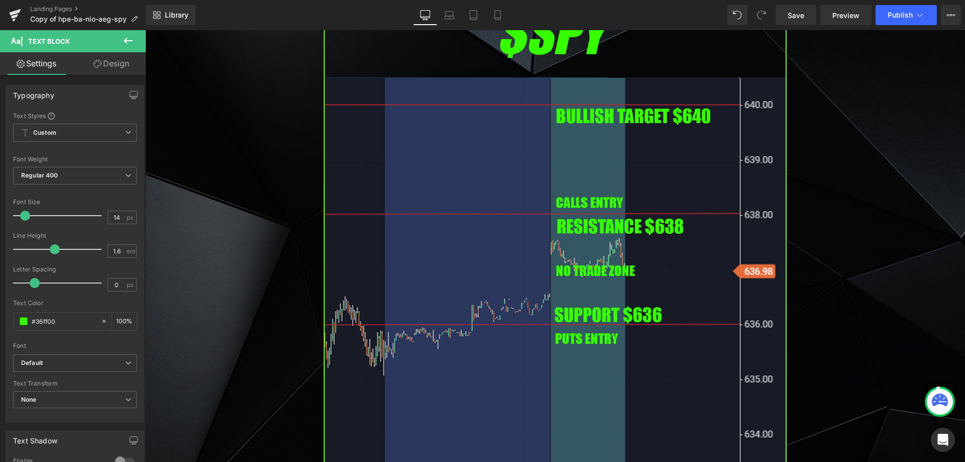
scroll to position [2319, 0]
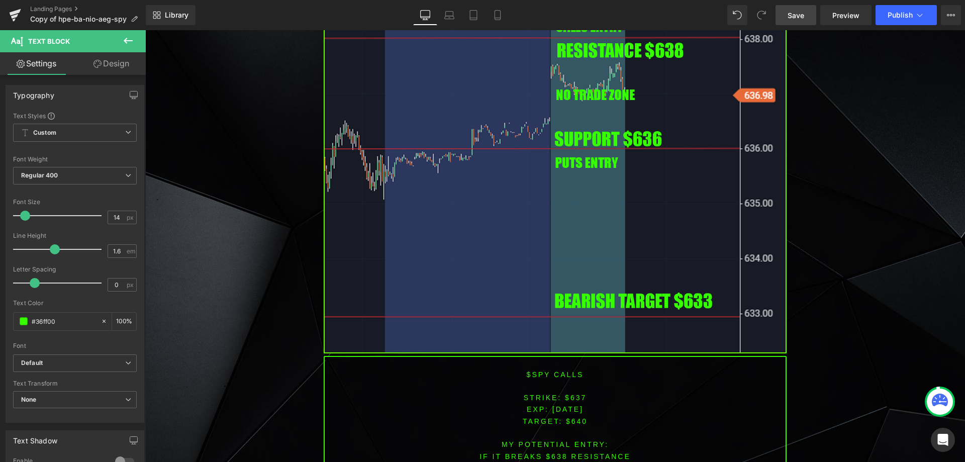
click at [796, 12] on span "Save" at bounding box center [795, 15] width 17 height 11
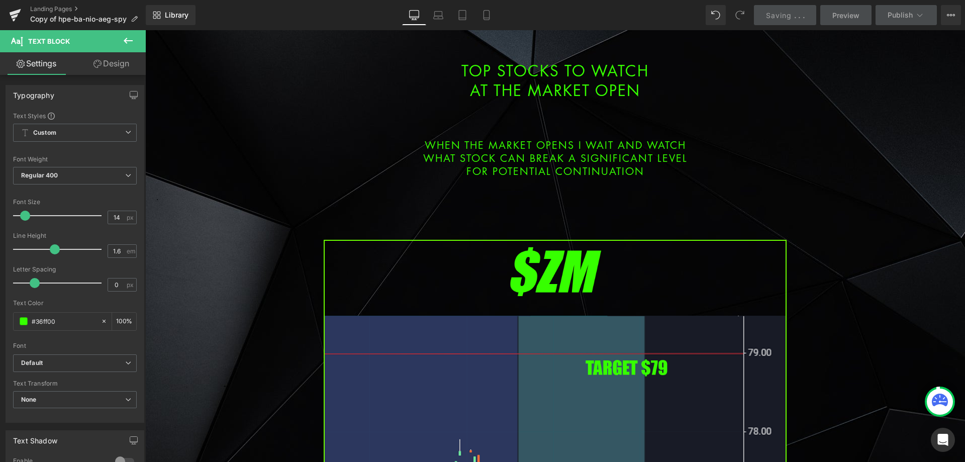
scroll to position [126, 0]
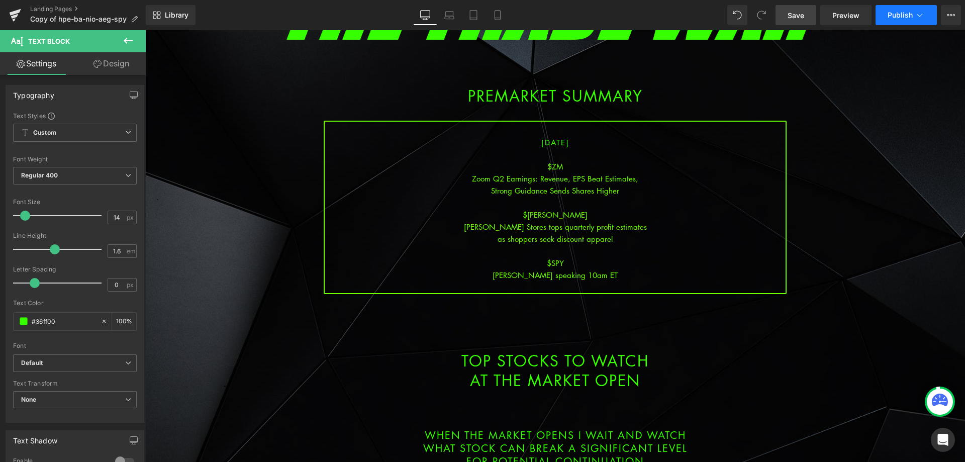
click at [901, 16] on span "Publish" at bounding box center [899, 15] width 25 height 8
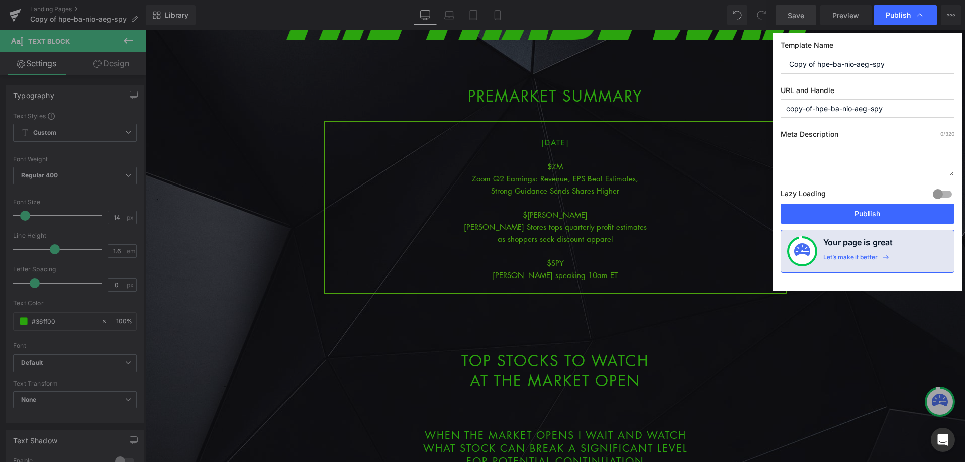
drag, startPoint x: 898, startPoint y: 64, endPoint x: 726, endPoint y: 60, distance: 172.4
click at [726, 60] on div "Publish Template Name Copy of hpe-ba-nio-aeg-spy URL and Handle copy-of-hpe-ba-…" at bounding box center [482, 231] width 965 height 462
drag, startPoint x: 765, startPoint y: 57, endPoint x: 744, endPoint y: 57, distance: 21.6
click at [744, 57] on div "Publish Template Name zm-[PERSON_NAME]-spy URL and Handle copy-of-hpe-ba-nio-ae…" at bounding box center [482, 231] width 965 height 462
type input "zm-[PERSON_NAME]-spy"
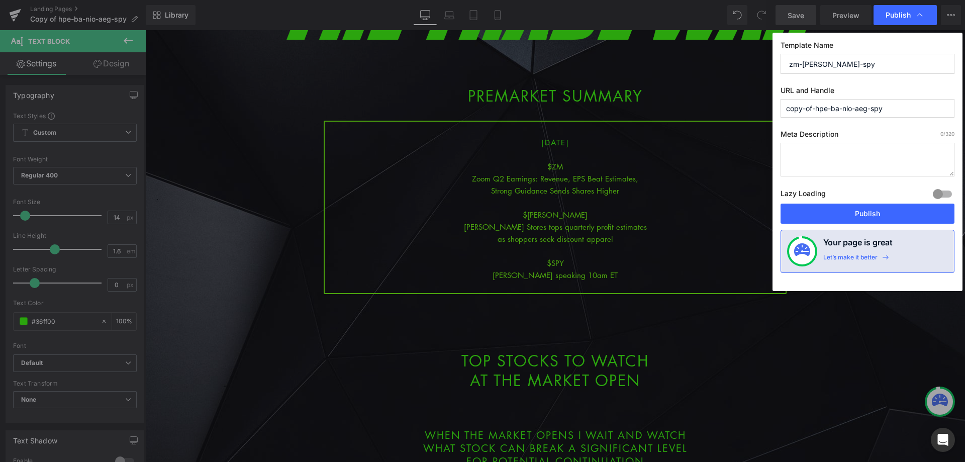
drag, startPoint x: 852, startPoint y: 107, endPoint x: 662, endPoint y: 125, distance: 190.8
click at [665, 117] on div "Publish Template Name zm-[PERSON_NAME]-spy URL and Handle copy-of-hpe-ba-nio-ae…" at bounding box center [482, 231] width 965 height 462
paste input "zm-[PERSON_NAME]"
type input "zm-[PERSON_NAME]-spy"
click at [828, 210] on button "Publish" at bounding box center [867, 213] width 174 height 20
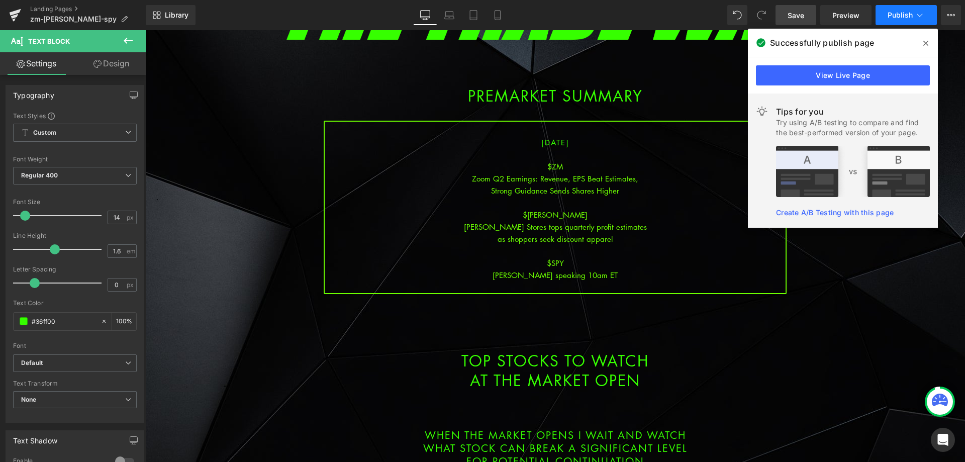
click at [896, 24] on button "Publish" at bounding box center [905, 15] width 61 height 20
